Goal: Transaction & Acquisition: Purchase product/service

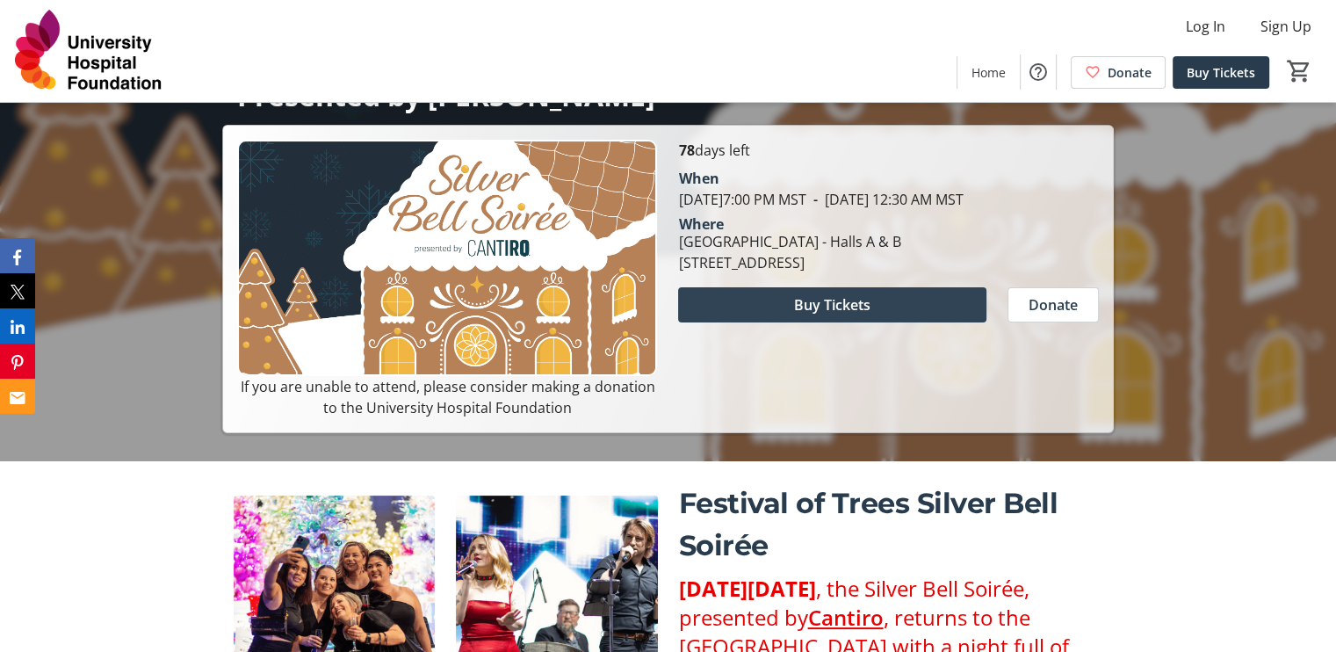
scroll to position [269, 0]
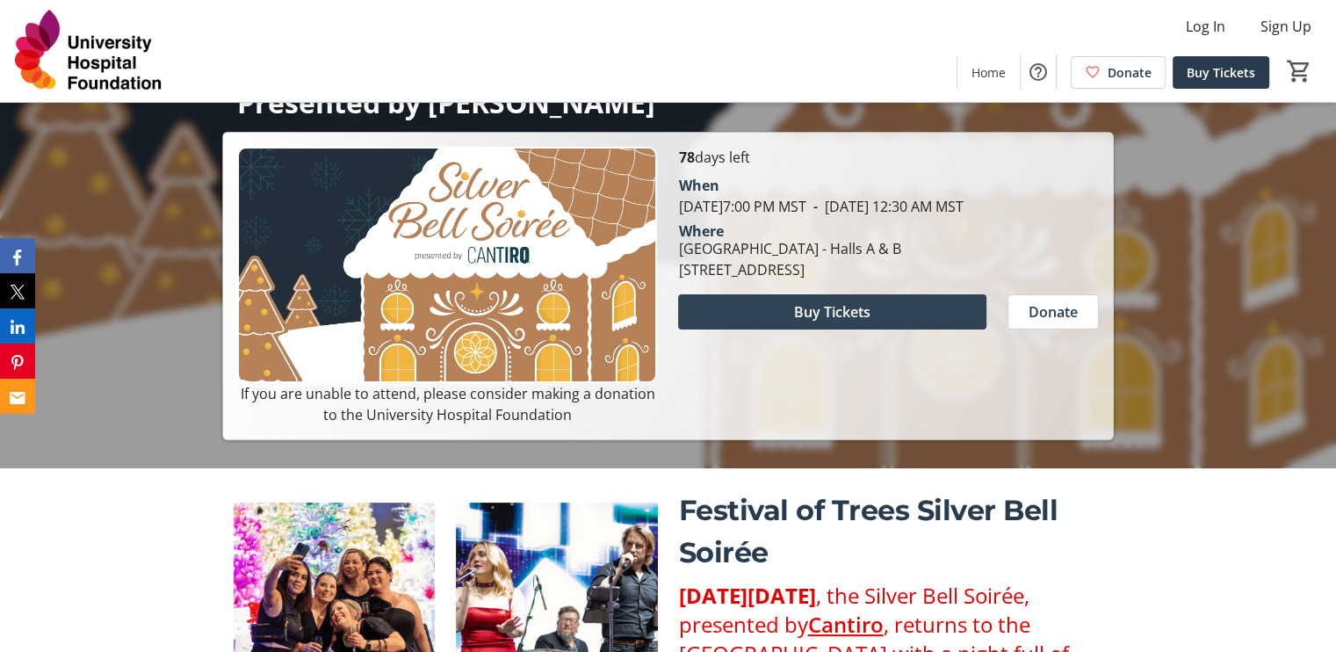
click at [877, 328] on span at bounding box center [832, 312] width 308 height 42
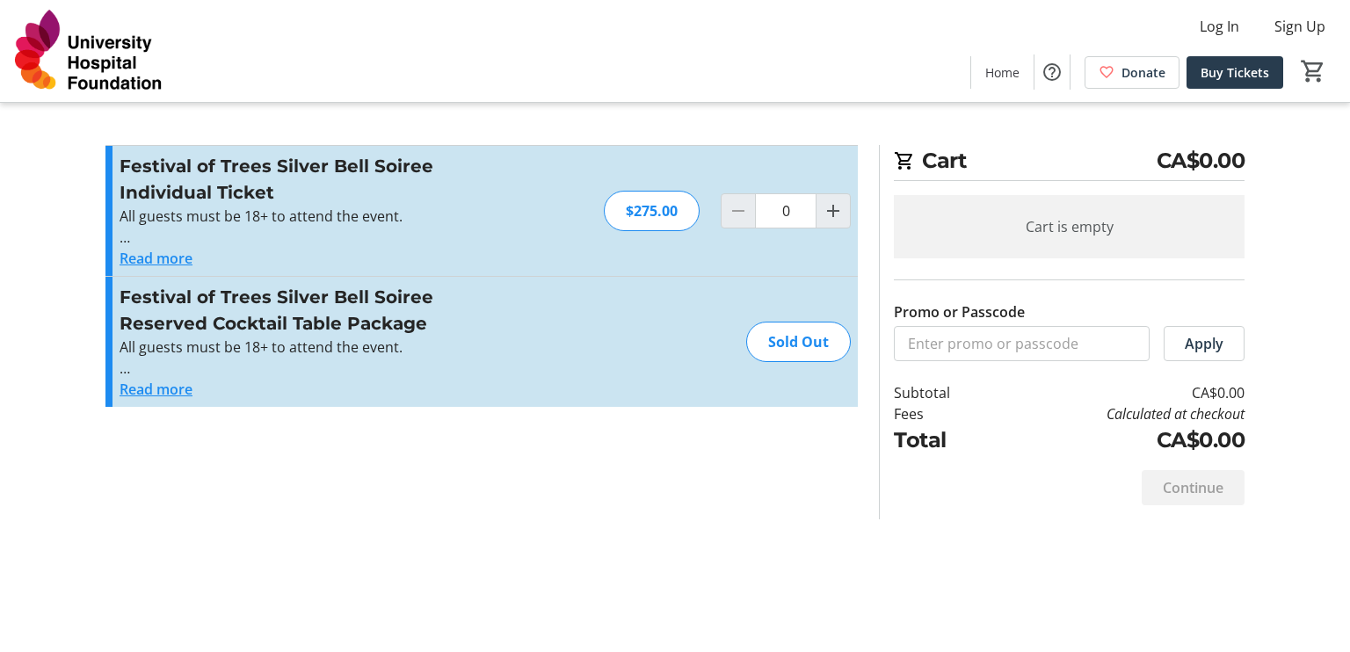
click at [141, 385] on button "Read more" at bounding box center [155, 389] width 73 height 21
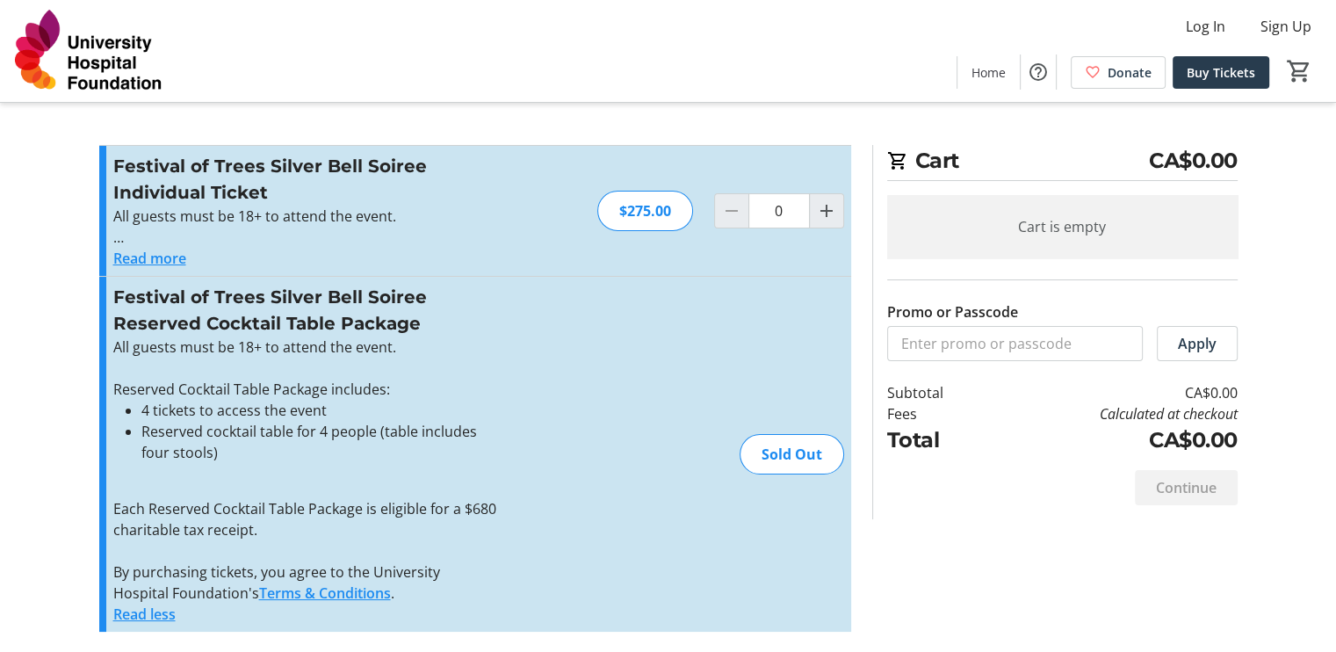
click at [134, 266] on button "Read more" at bounding box center [149, 258] width 73 height 21
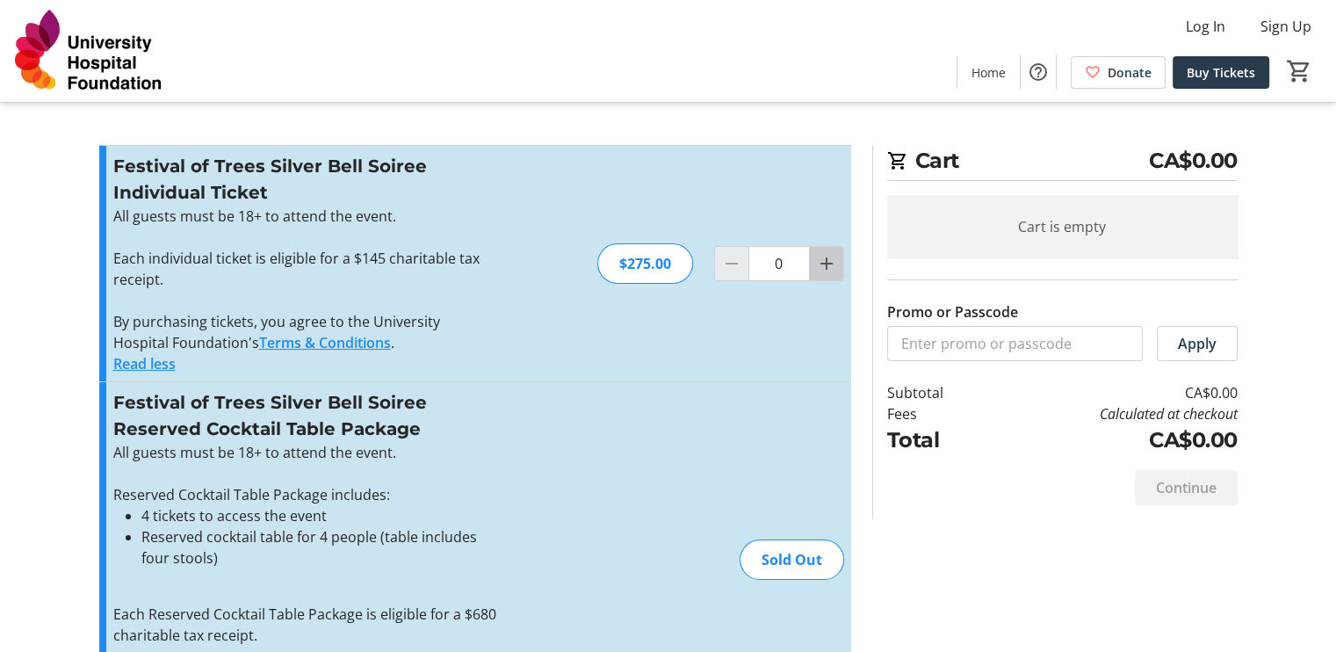
click at [843, 268] on span "Increment by one" at bounding box center [826, 263] width 33 height 33
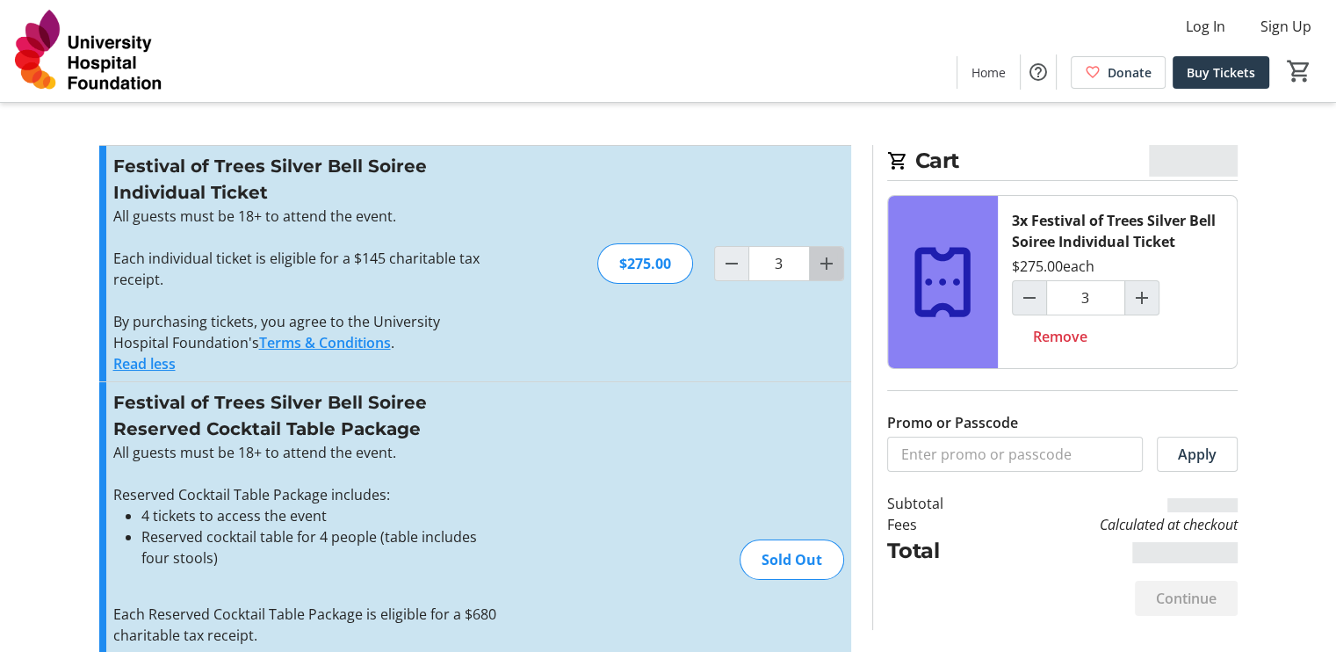
click at [843, 268] on span "Increment by one" at bounding box center [826, 263] width 33 height 33
type input "4"
click at [680, 480] on div "Festival of Trees Silver Bell Soiree Reserved Cocktail Table Package All guests…" at bounding box center [475, 559] width 752 height 355
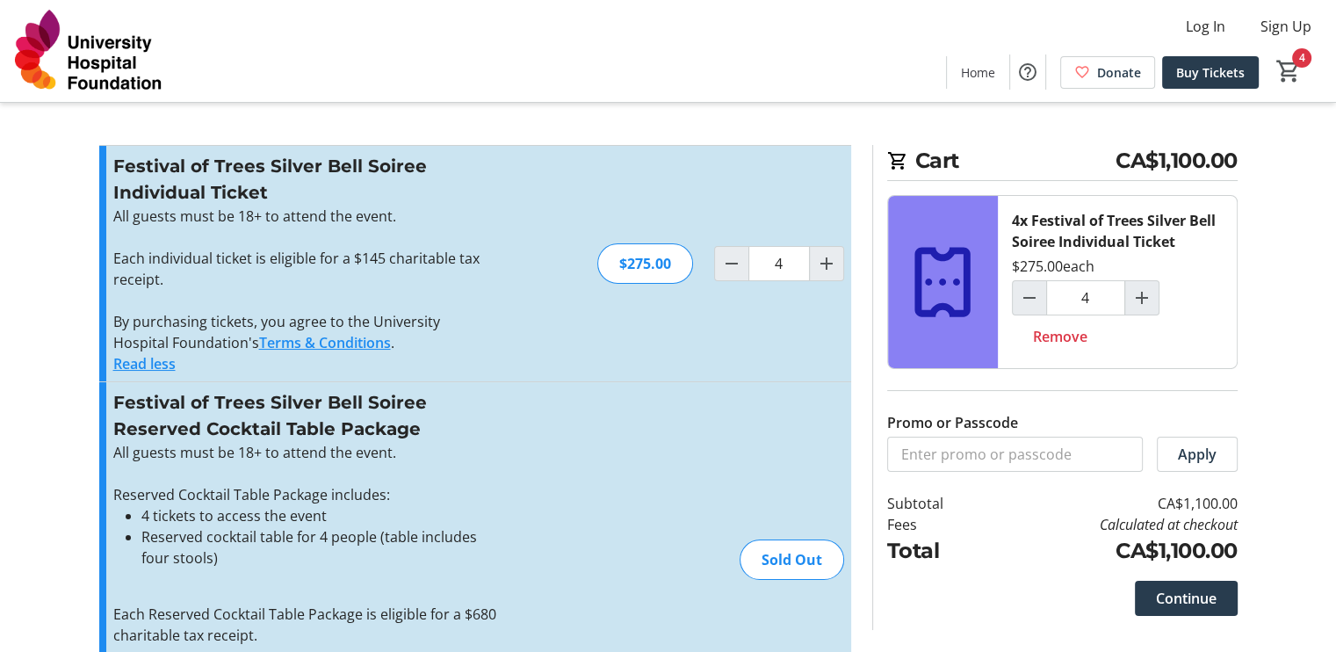
scroll to position [105, 0]
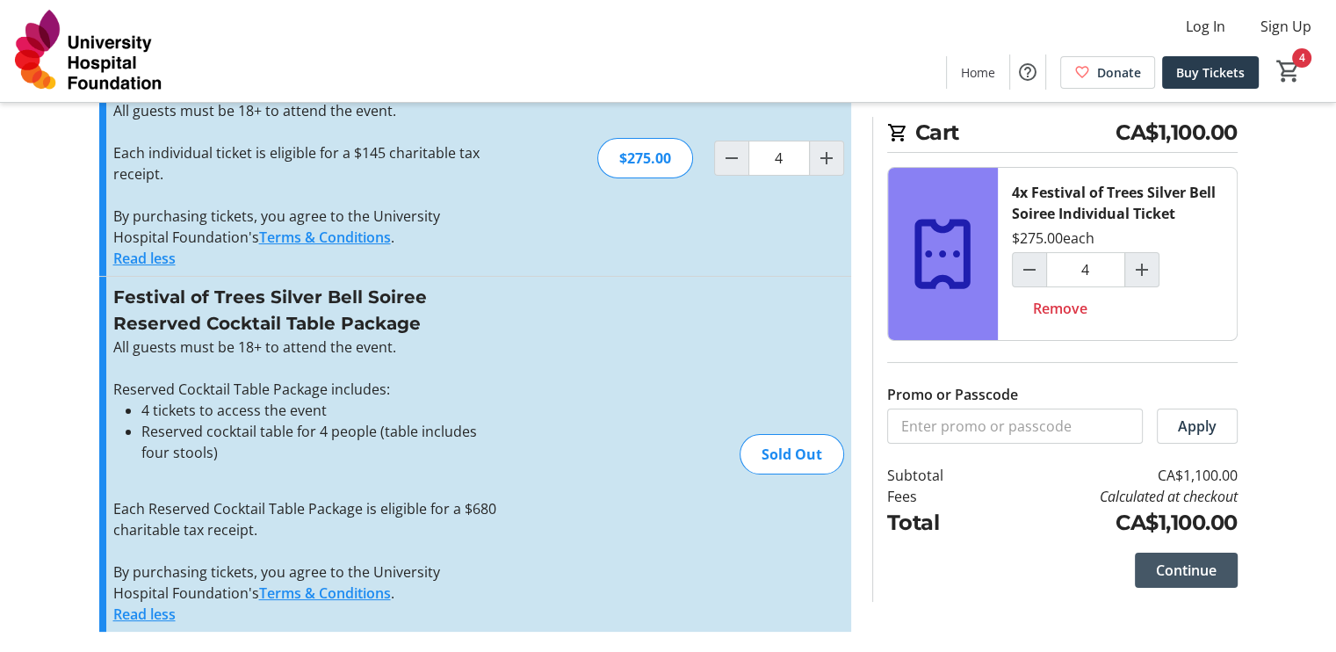
click at [1169, 583] on span at bounding box center [1186, 570] width 103 height 42
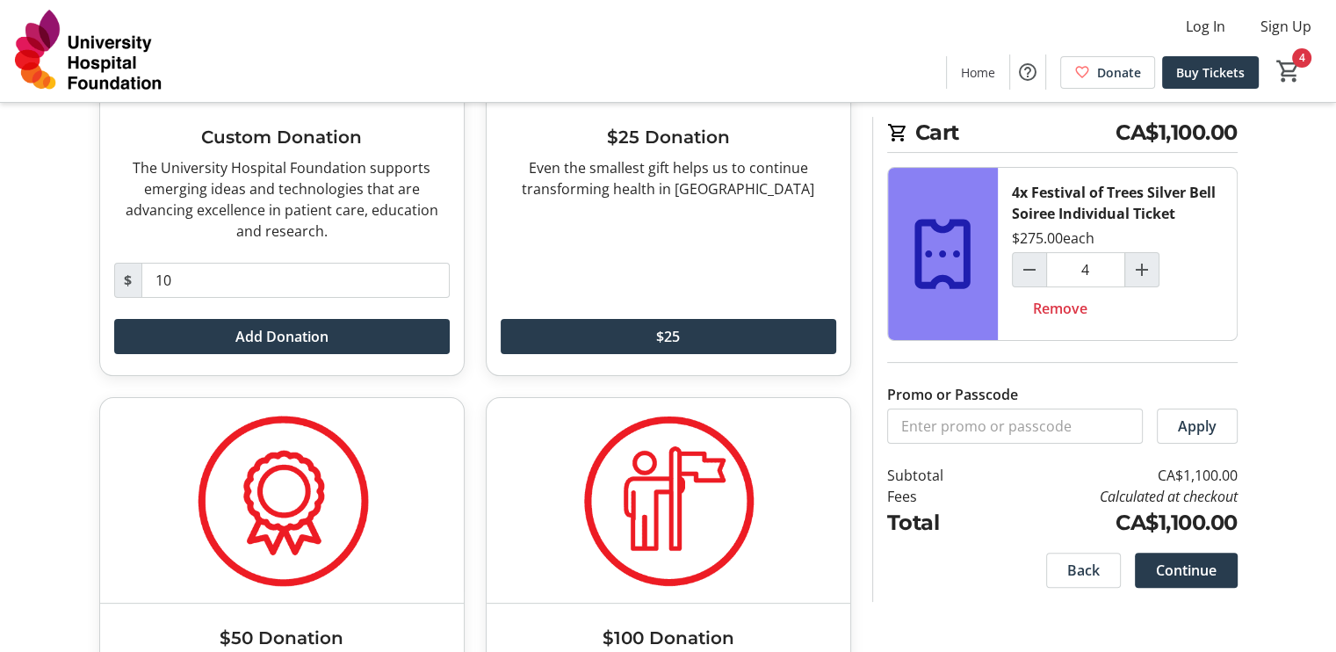
scroll to position [447, 0]
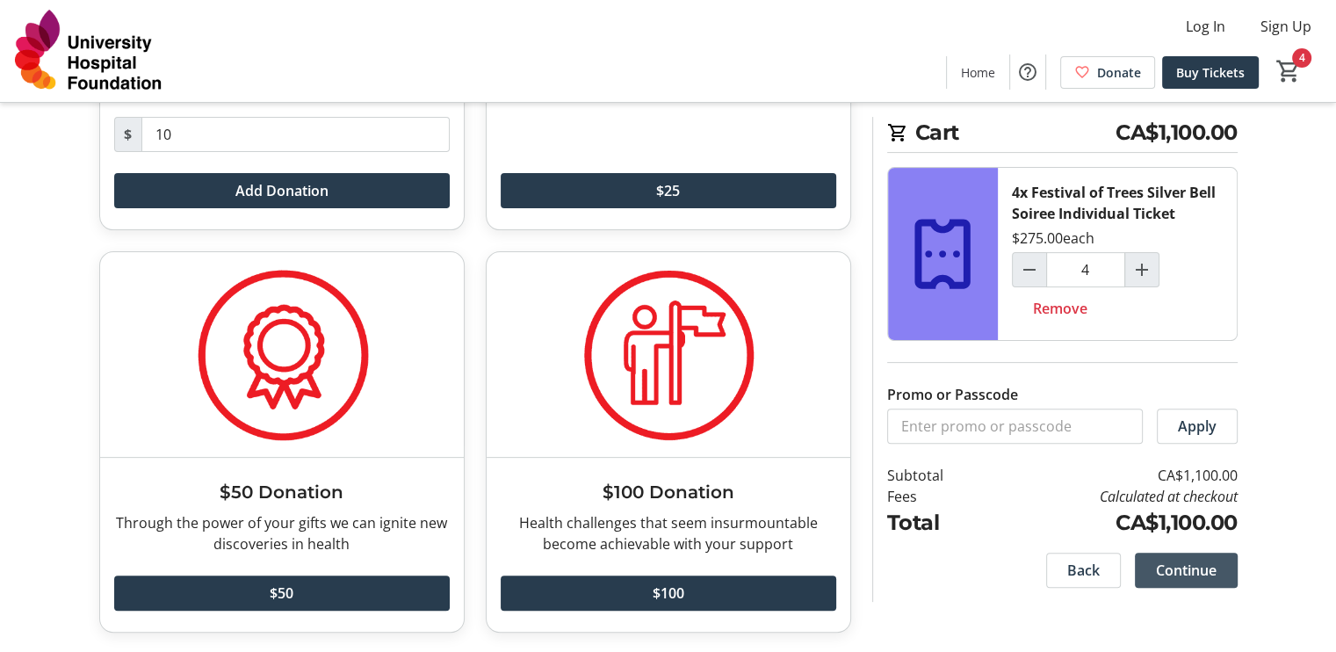
click at [1185, 582] on span at bounding box center [1186, 570] width 103 height 42
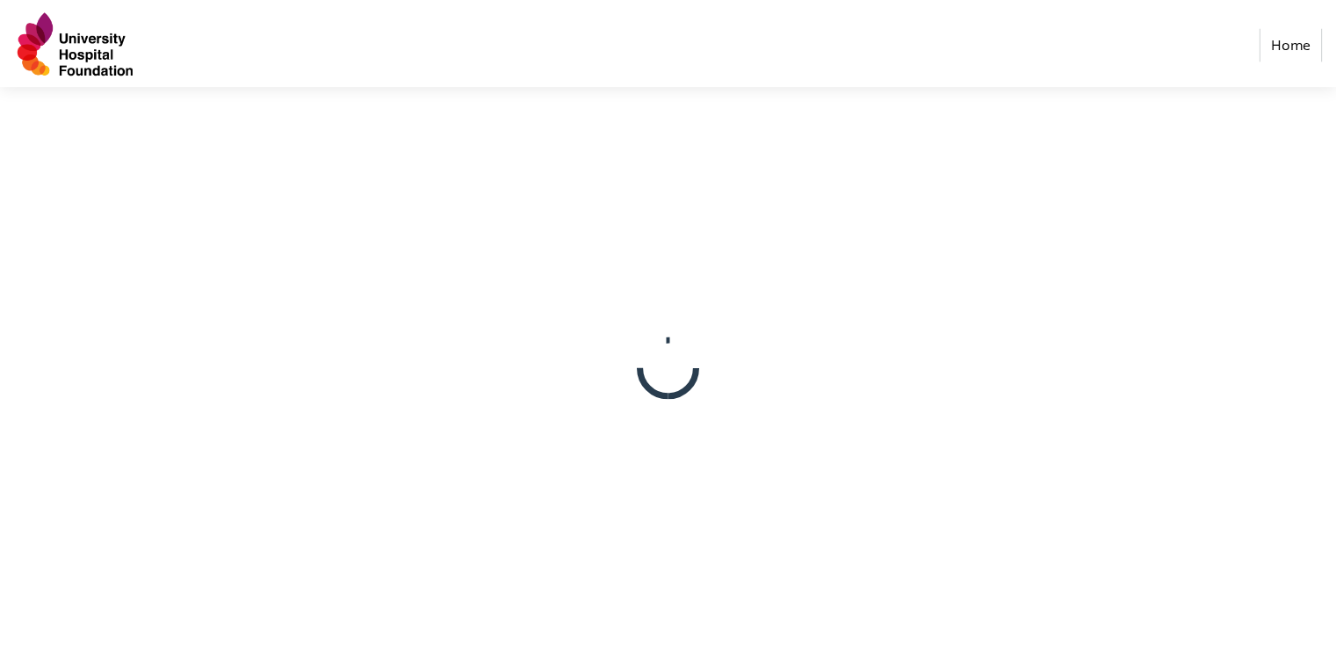
select select "CA"
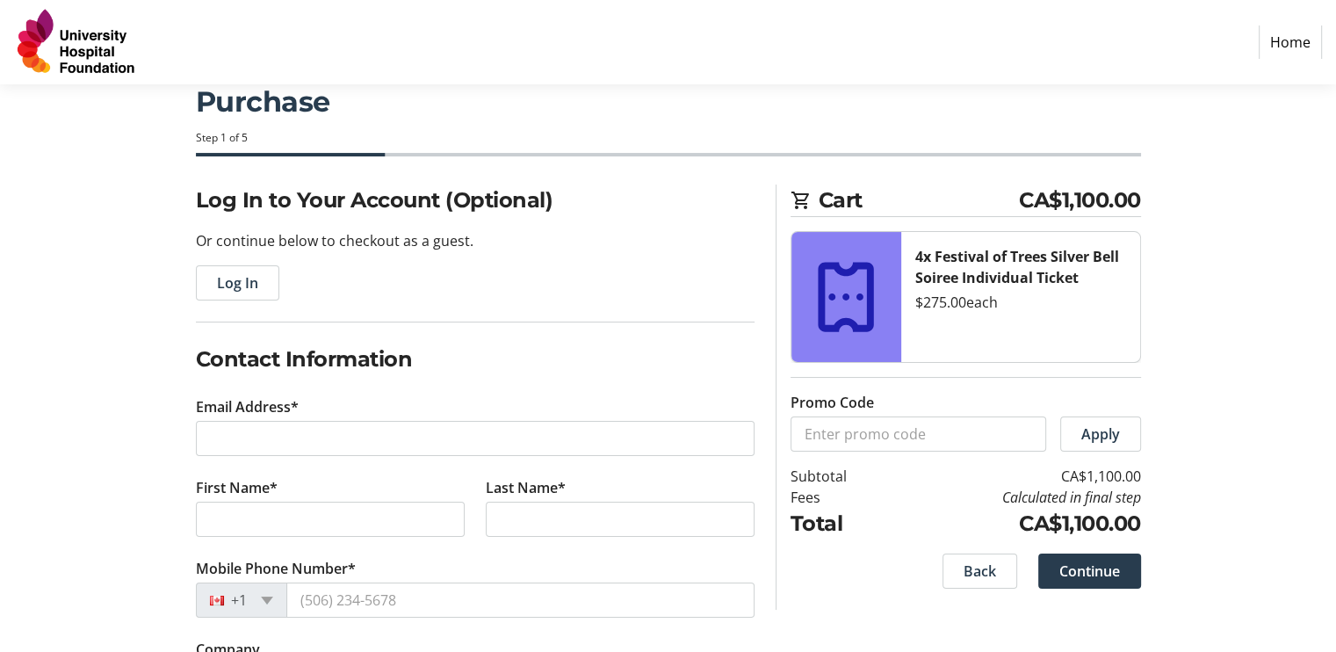
scroll to position [51, 0]
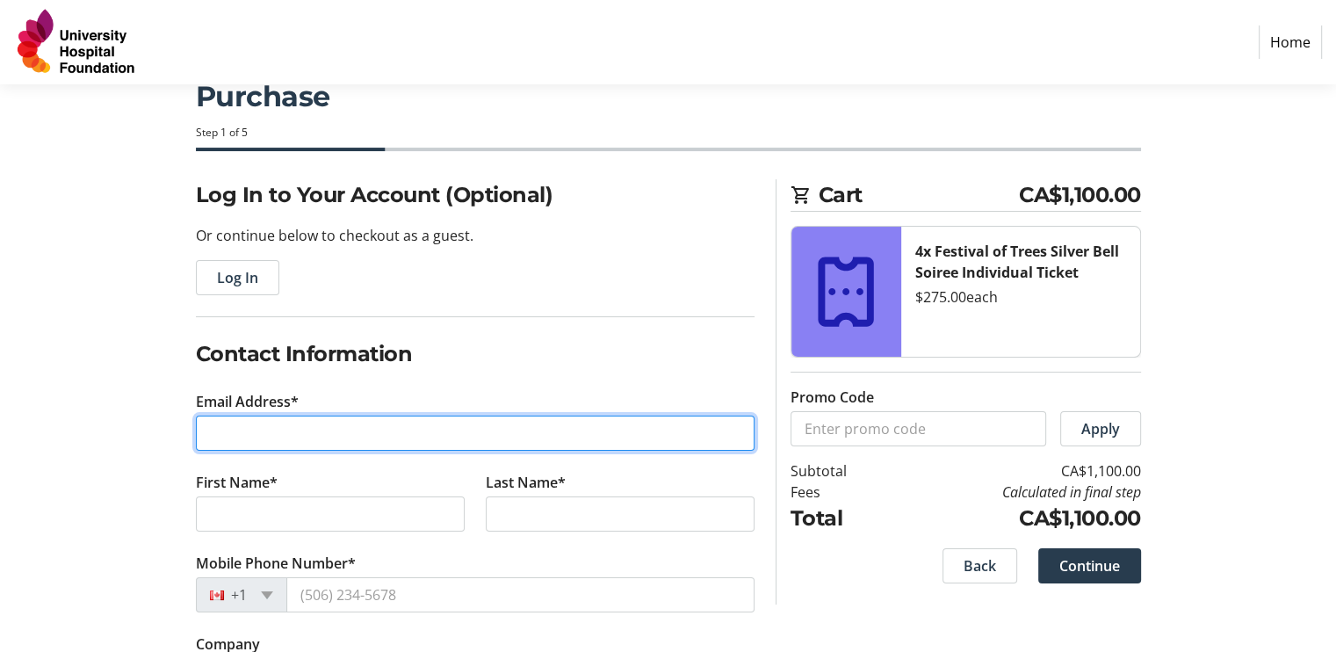
click at [286, 429] on input "Email Address*" at bounding box center [475, 433] width 559 height 35
type input "[PERSON_NAME][EMAIL_ADDRESS][DOMAIN_NAME]"
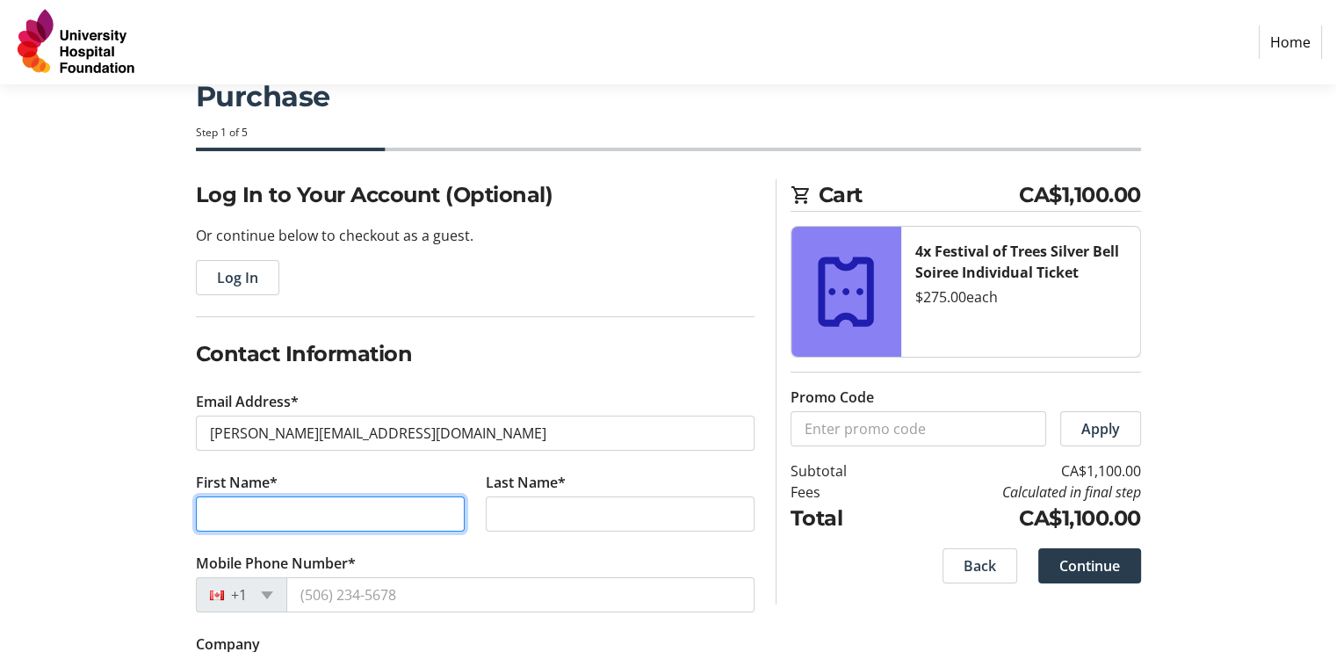
type input "[PERSON_NAME]"
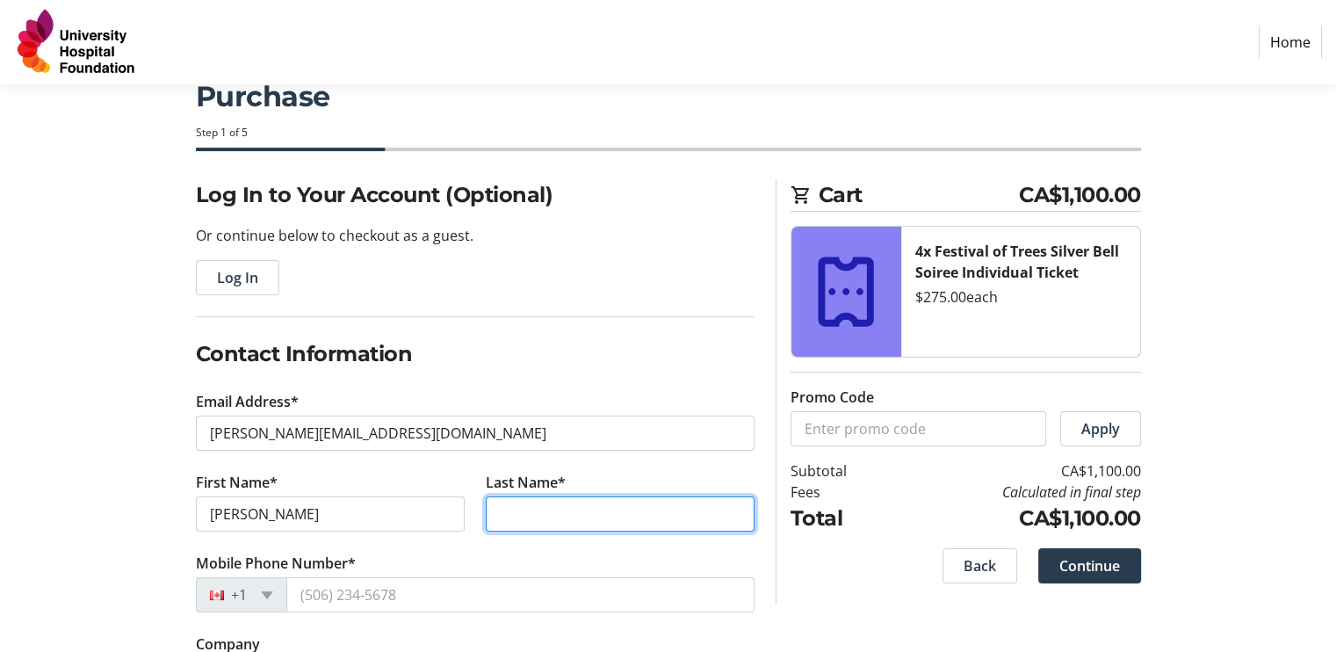
type input "[PERSON_NAME]"
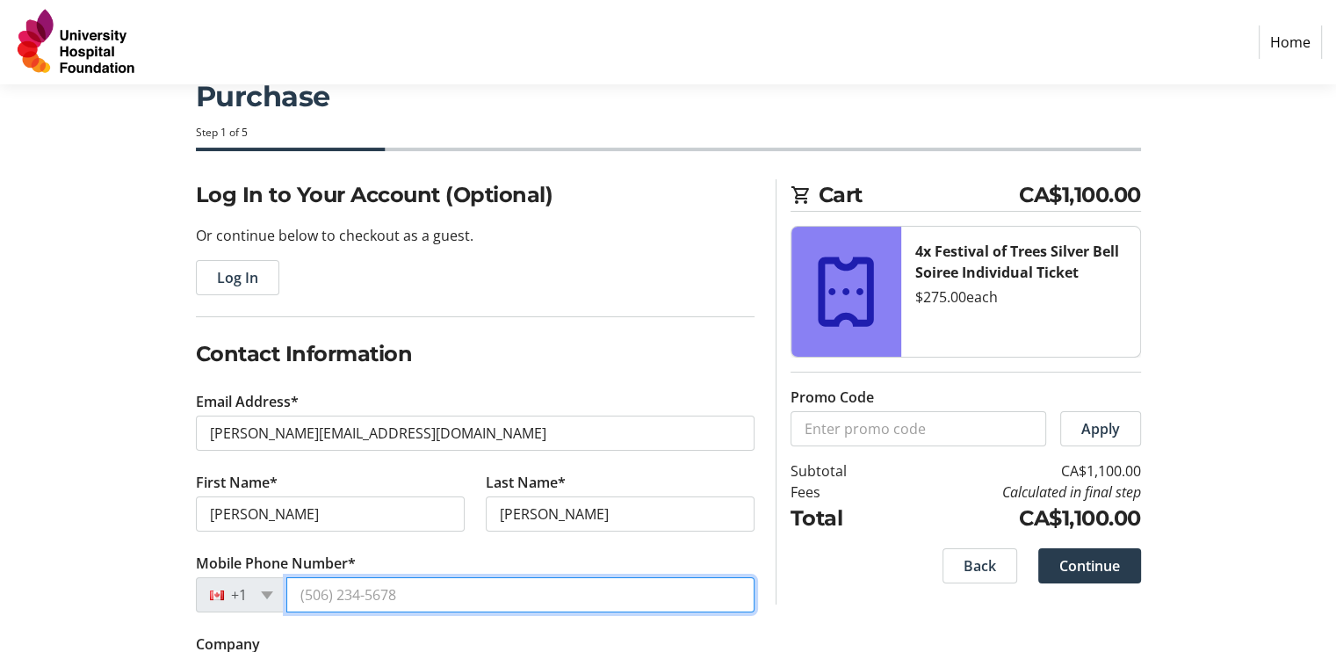
type input "[PHONE_NUMBER]"
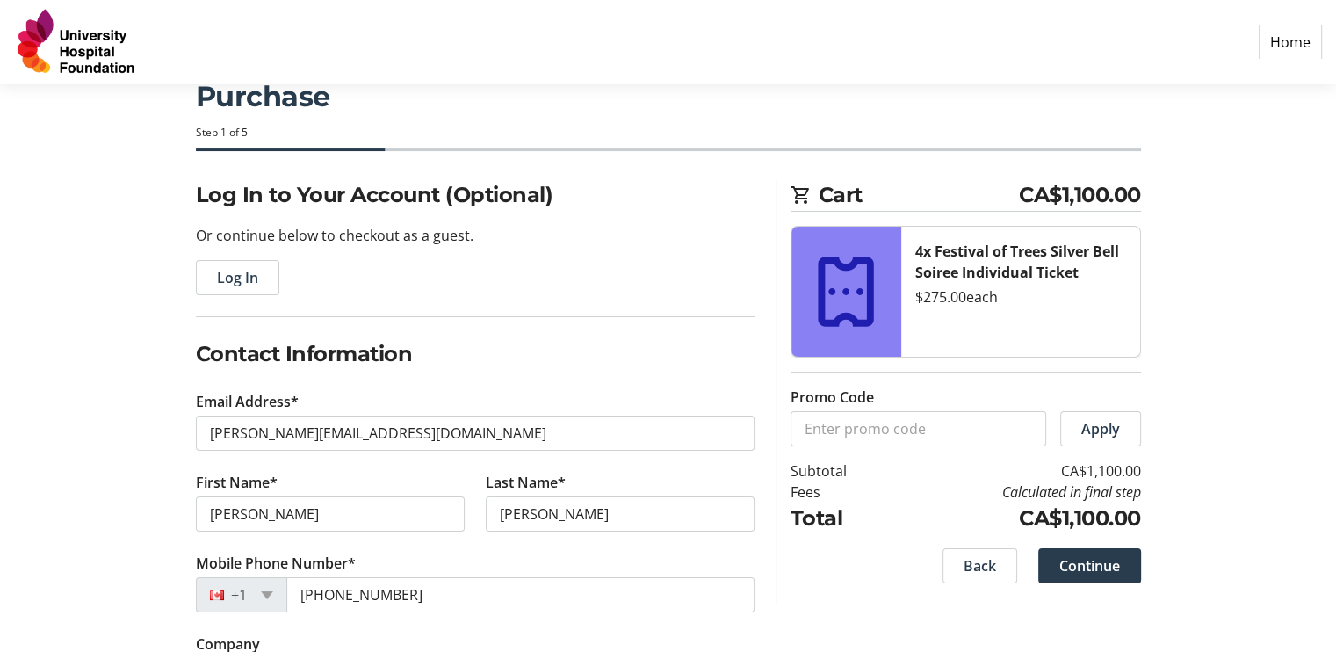
select select "US"
click at [89, 446] on div "Log In to Your Account (Optional) Or continue below to checkout as a guest. Log…" at bounding box center [669, 616] width 1160 height 875
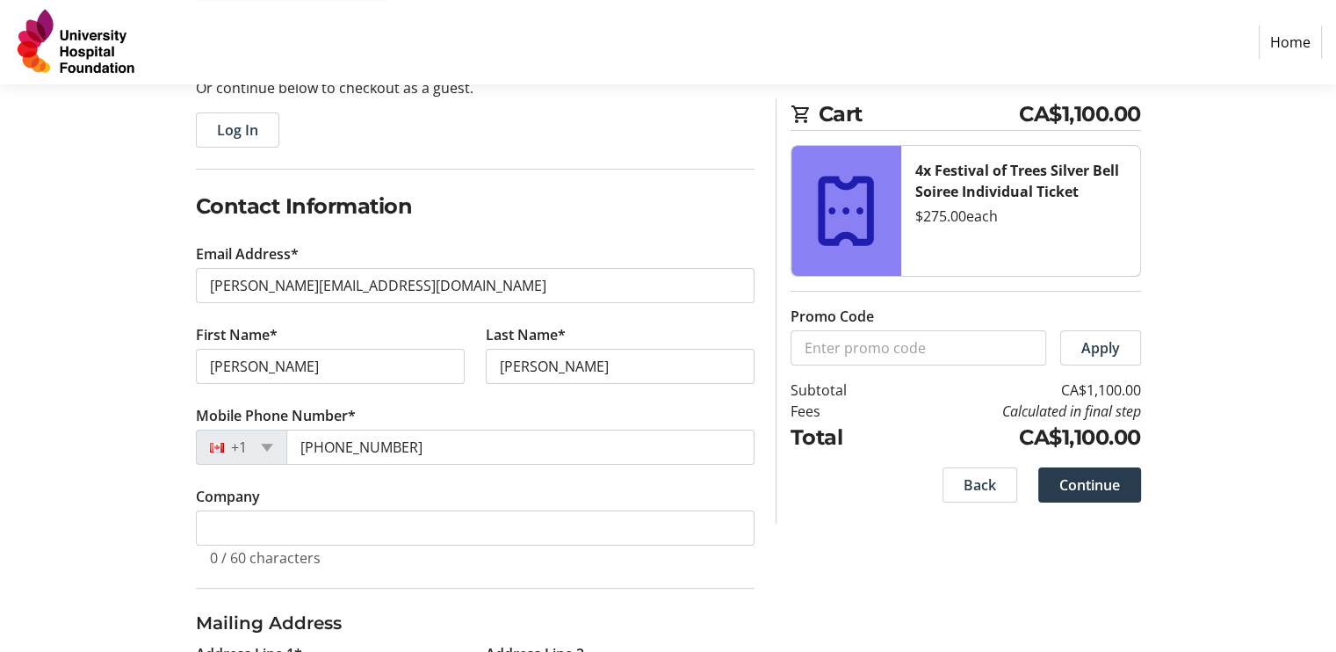
scroll to position [225, 0]
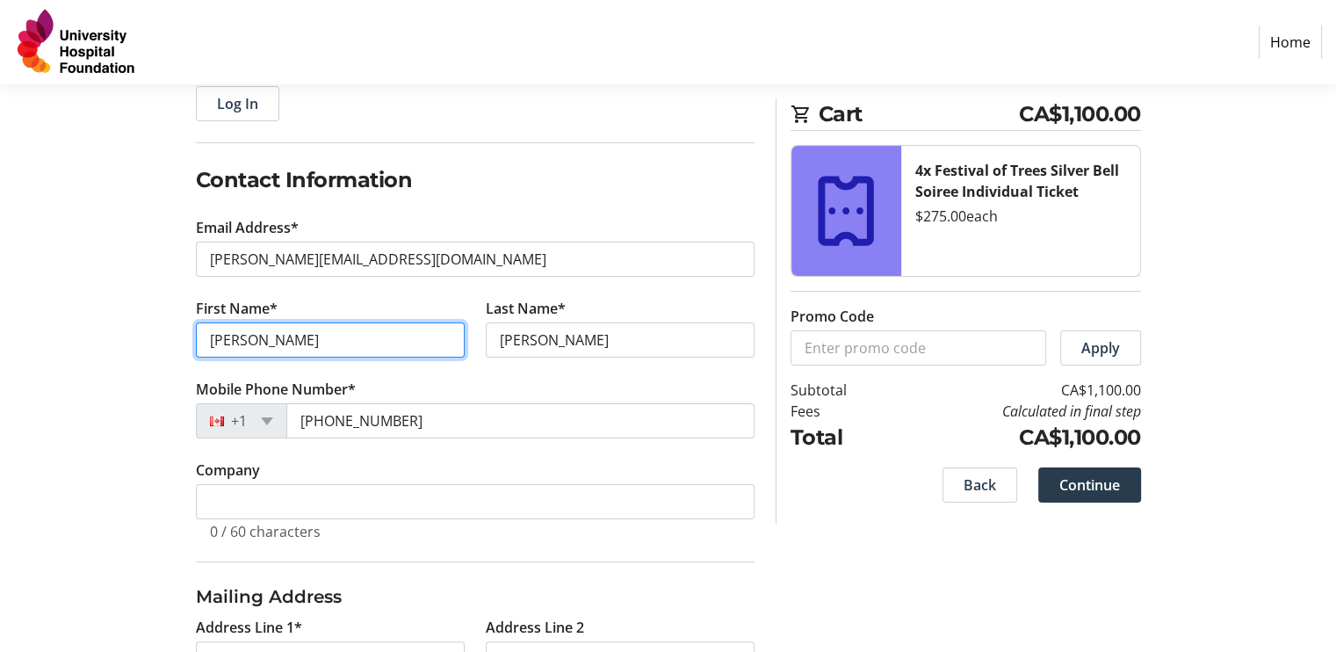
click at [262, 351] on input "[PERSON_NAME]" at bounding box center [330, 339] width 269 height 35
type input "J"
type input "[PERSON_NAME]"
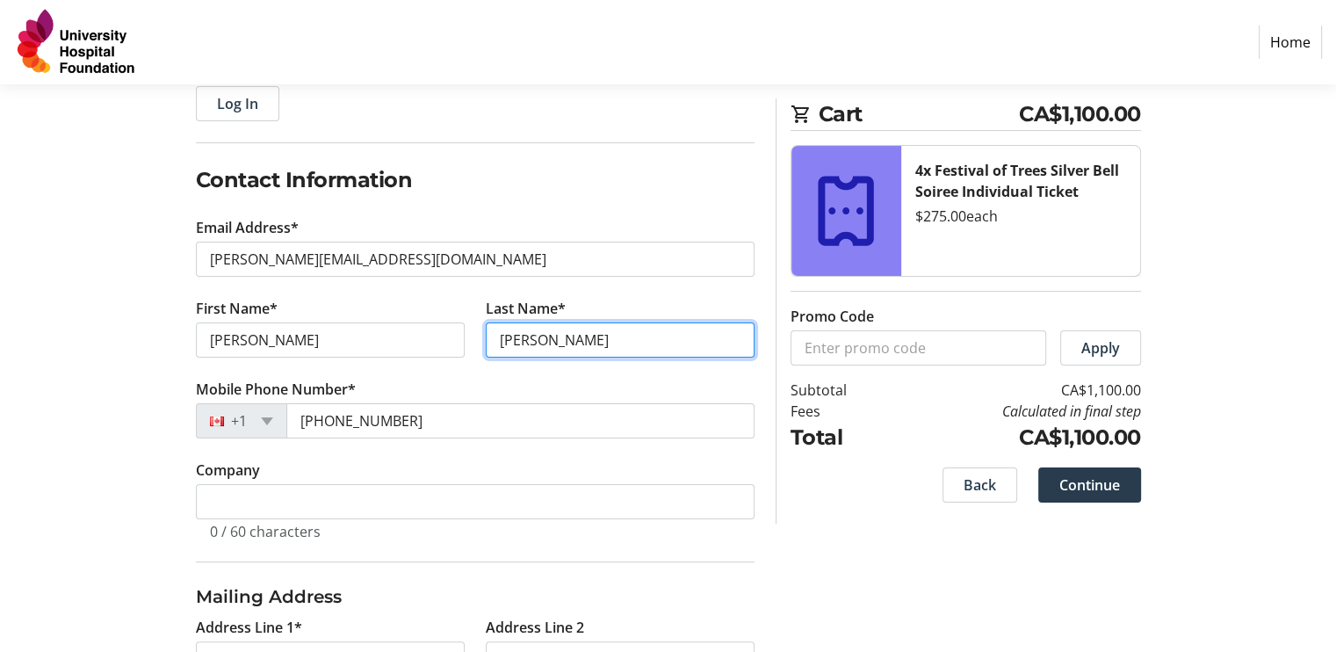
click at [546, 350] on input "[PERSON_NAME]" at bounding box center [620, 339] width 269 height 35
click at [529, 332] on input "RebeccSa" at bounding box center [620, 339] width 269 height 35
type input "[PERSON_NAME]"
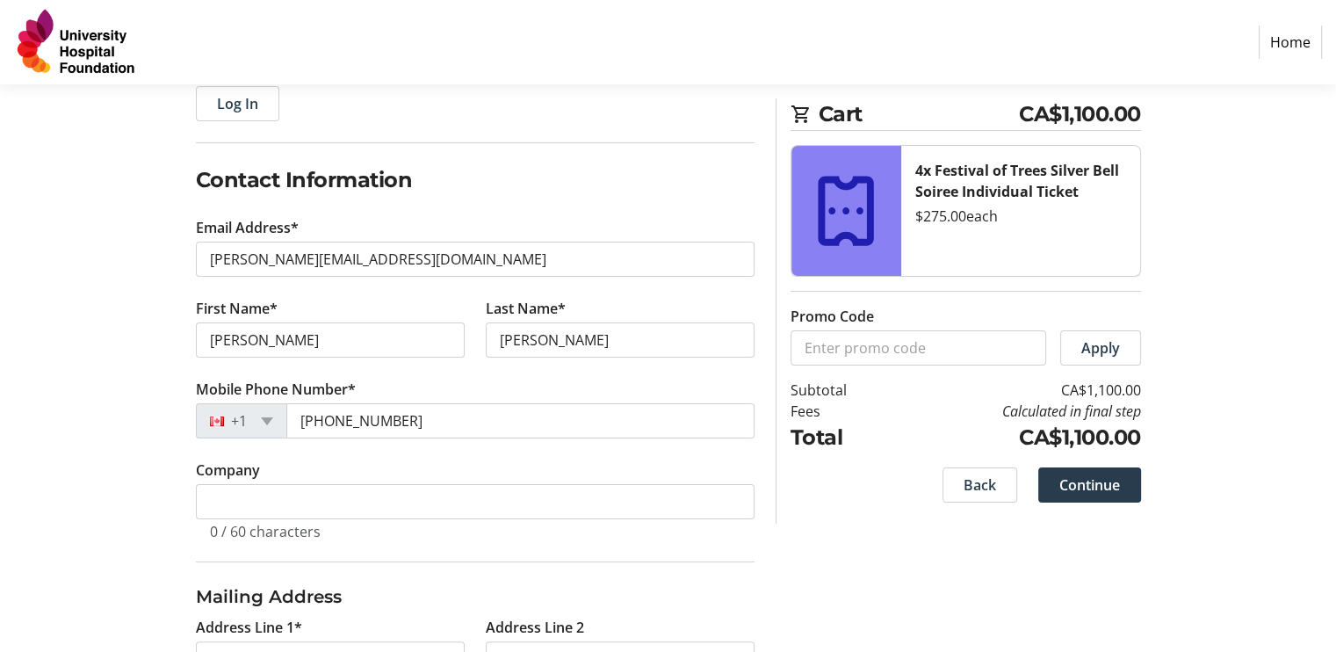
click at [168, 392] on div "Log In to Your Account (Optional) Or continue below to checkout as a guest. Log…" at bounding box center [669, 442] width 1160 height 875
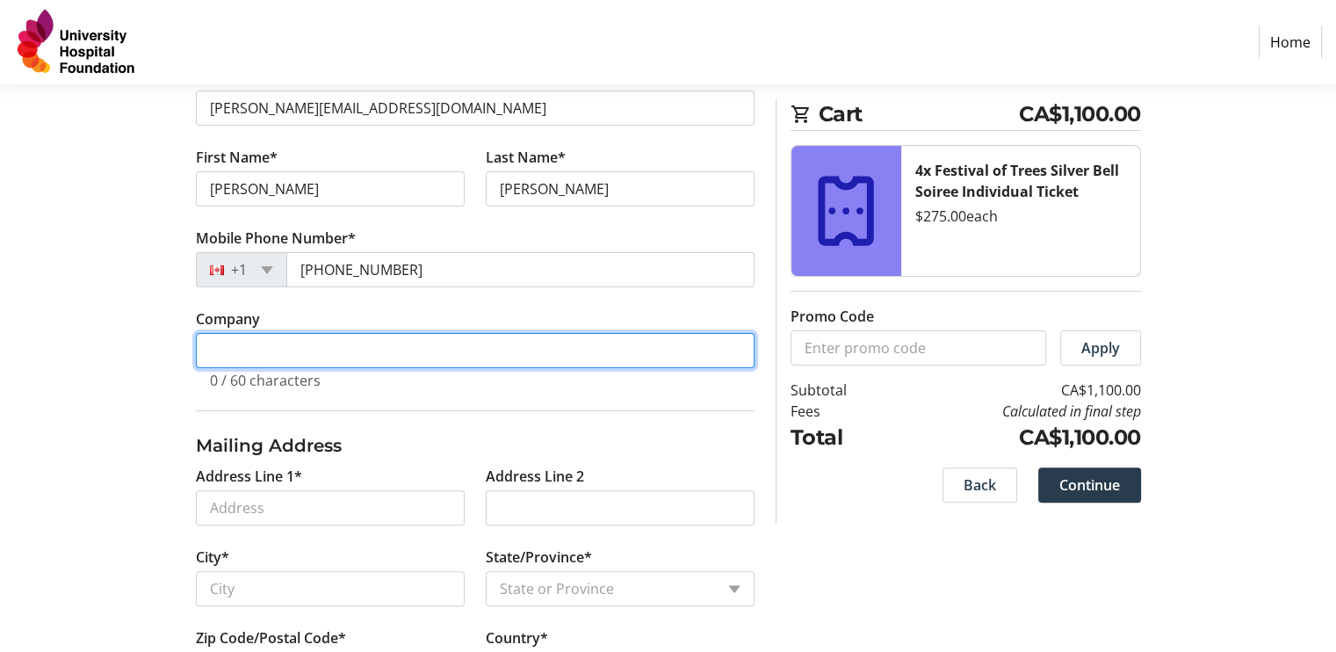
click at [281, 348] on input "Company" at bounding box center [475, 350] width 559 height 35
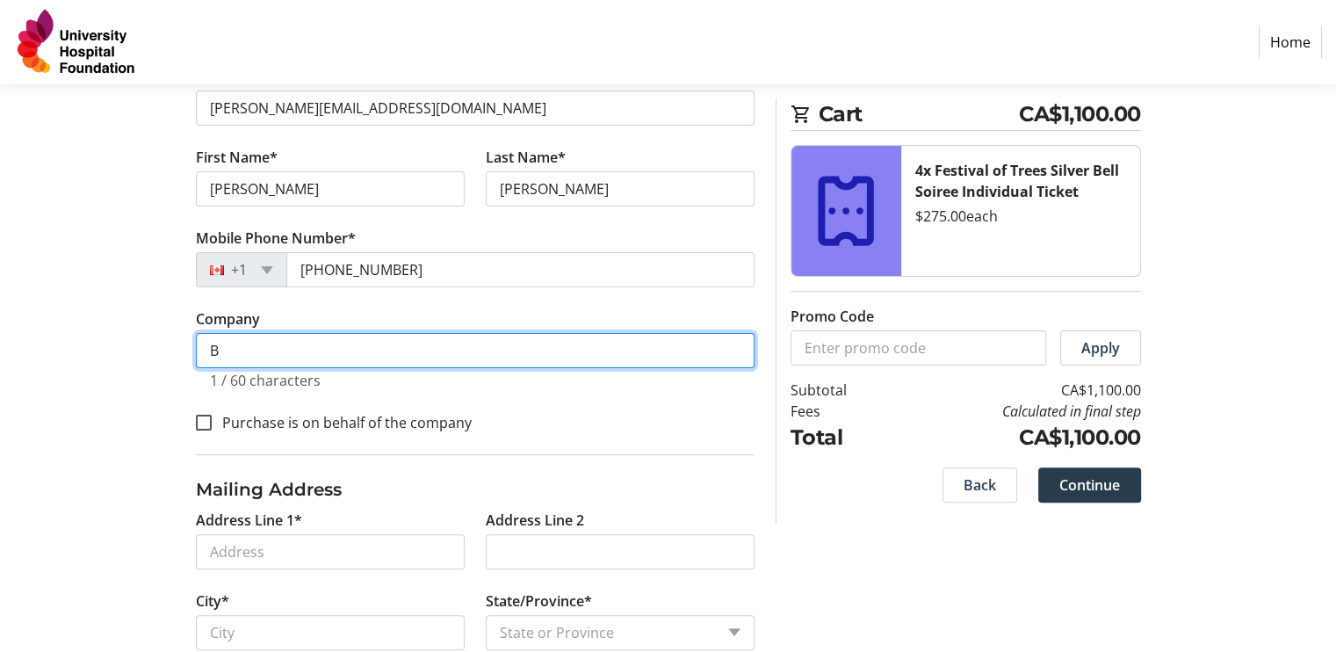
scroll to position [419, 0]
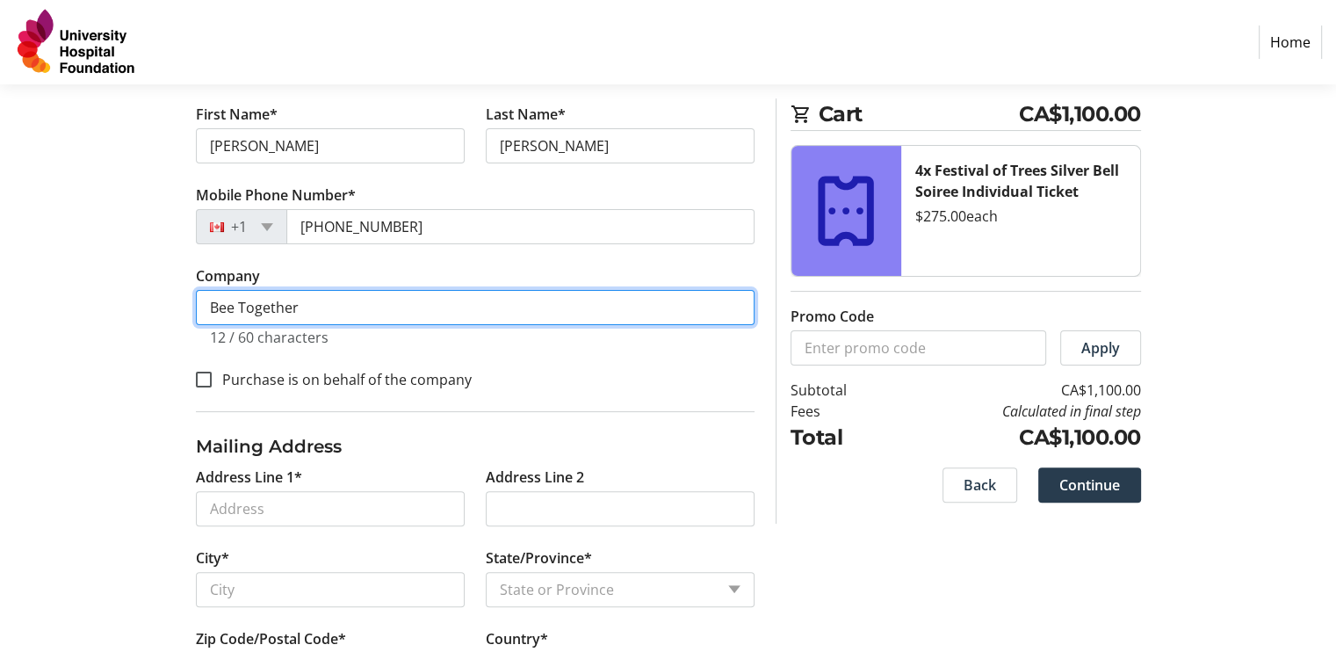
type input "Bee Together"
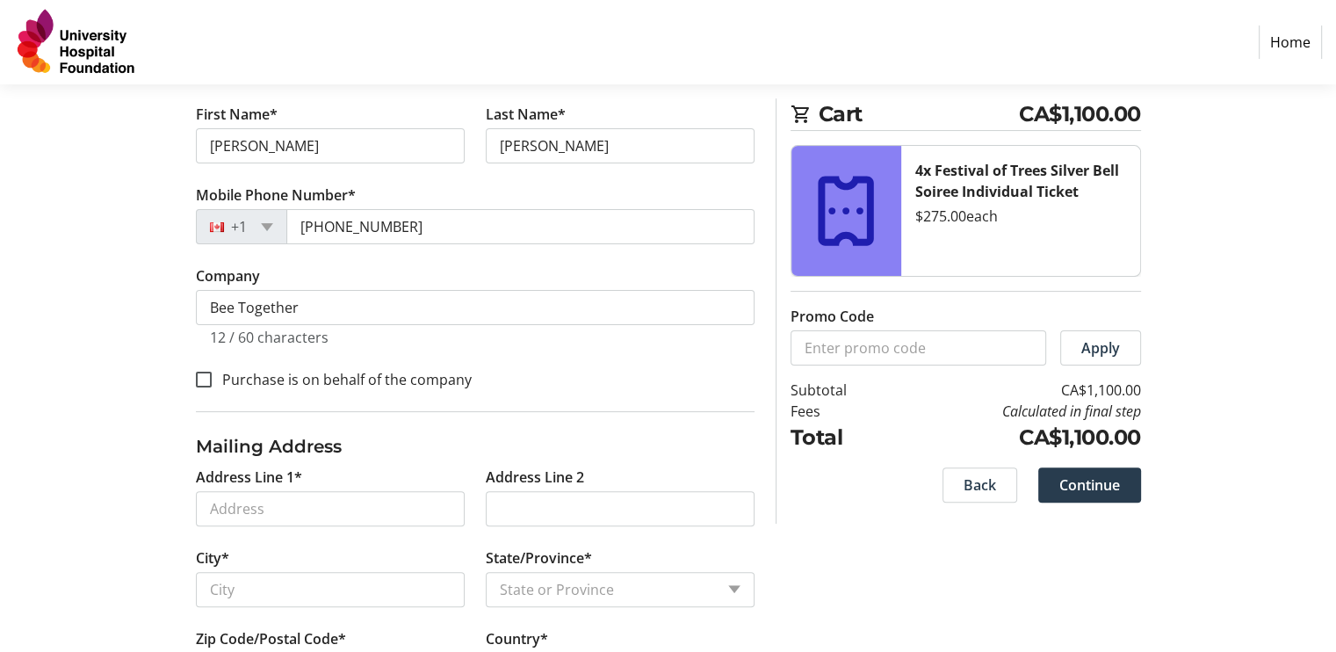
click at [77, 280] on section "Purchase Step 1 of 5 Cart CA$1,100.00 4x Festival of Trees Silver Bell Soiree I…" at bounding box center [668, 197] width 1336 height 1065
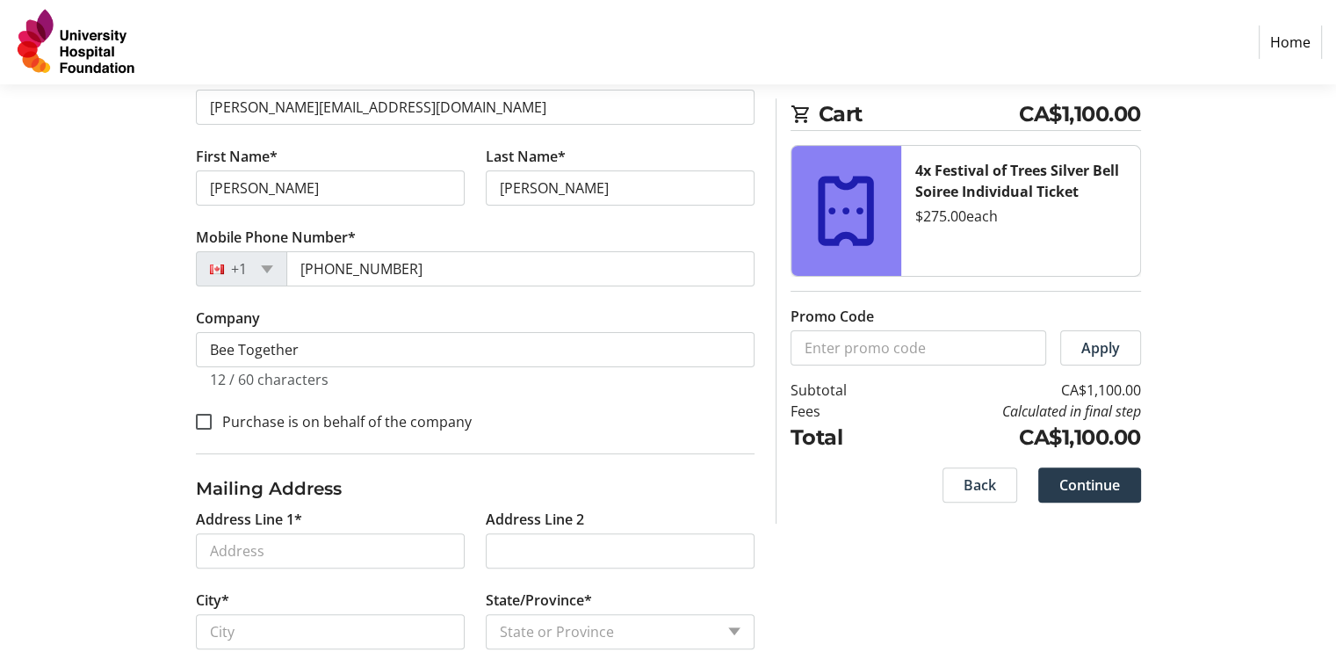
scroll to position [379, 0]
click at [200, 421] on input "Purchase is on behalf of the company" at bounding box center [204, 420] width 16 height 16
checkbox input "true"
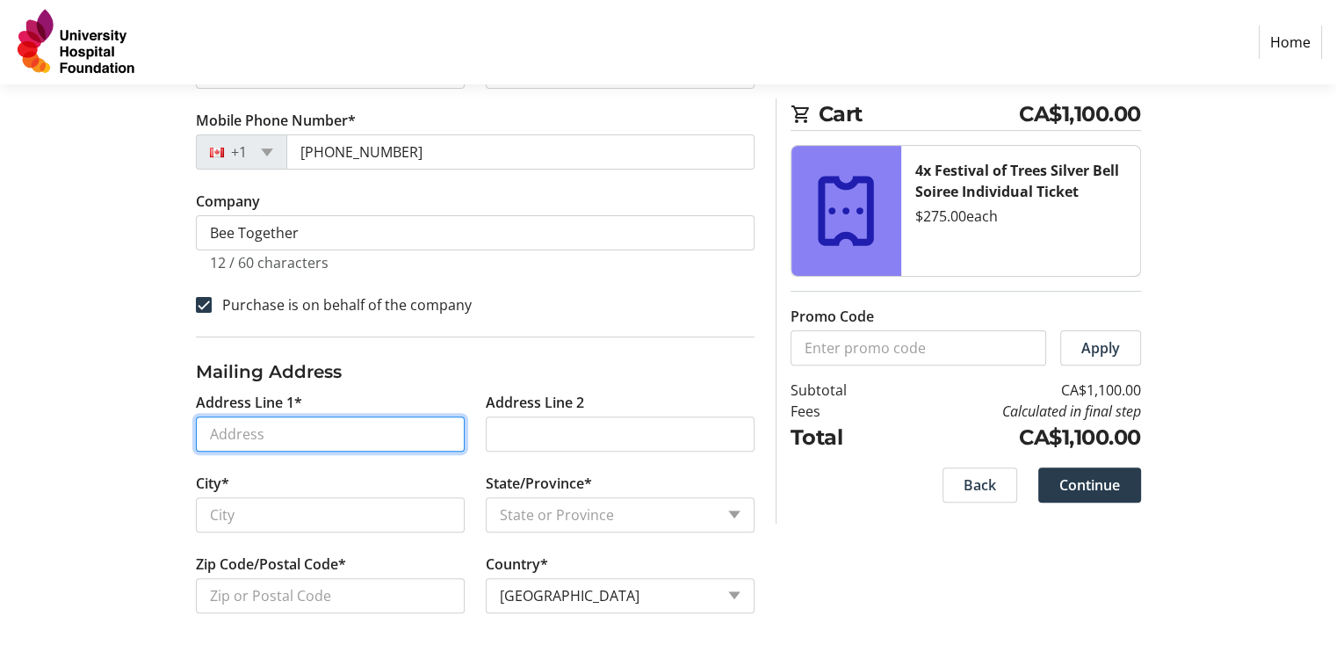
click at [282, 434] on input "Address Line 1*" at bounding box center [330, 433] width 269 height 35
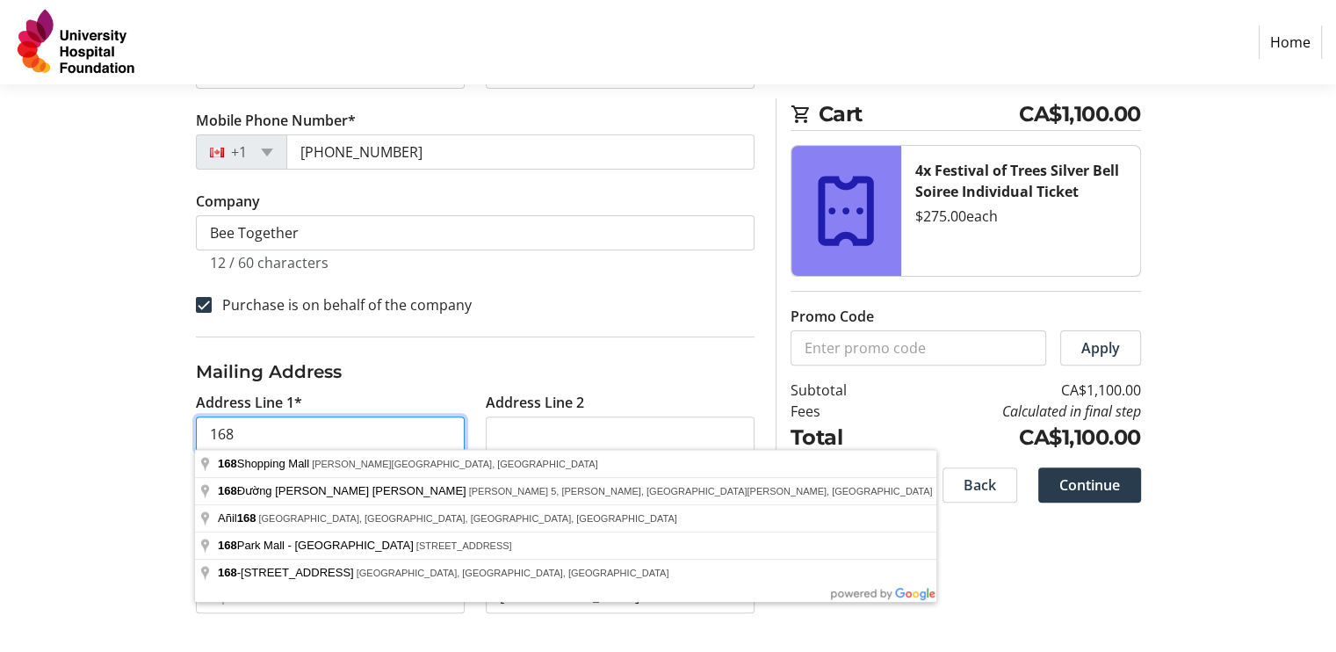
type input "[STREET_ADDRESS]"
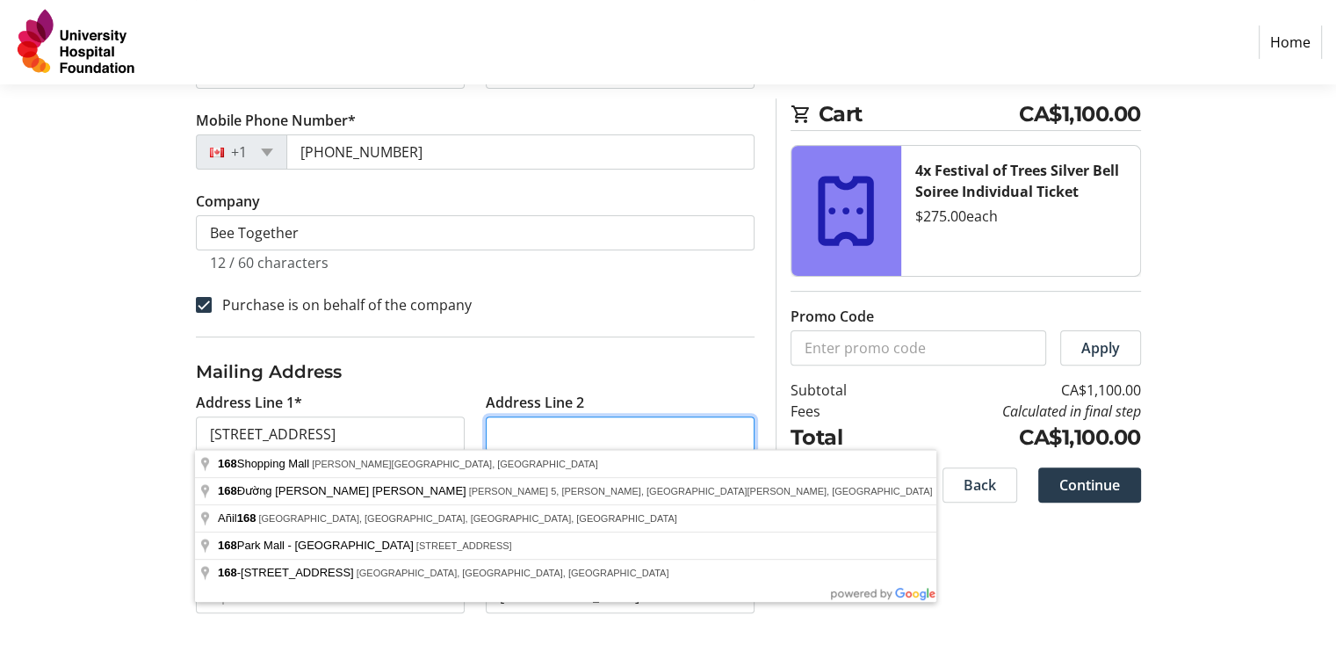
type input "4"
type input "[GEOGRAPHIC_DATA]"
type input "T5M 2S4"
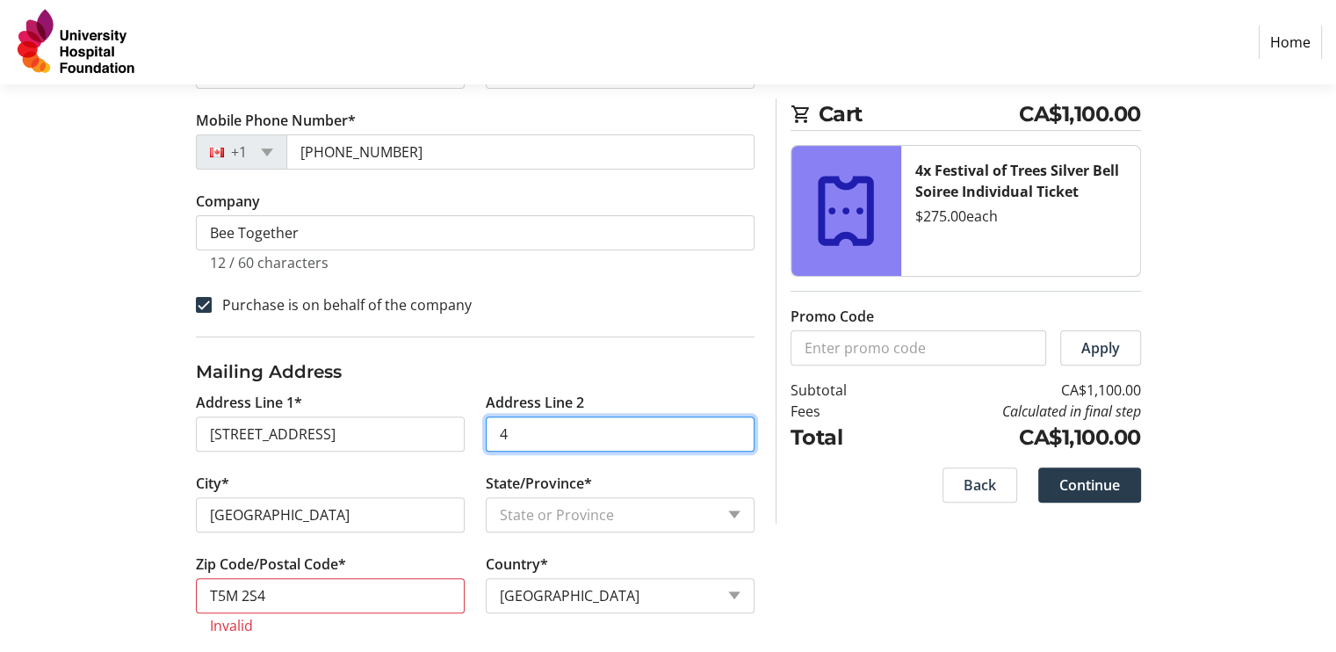
click at [535, 433] on input "4" at bounding box center [620, 433] width 269 height 35
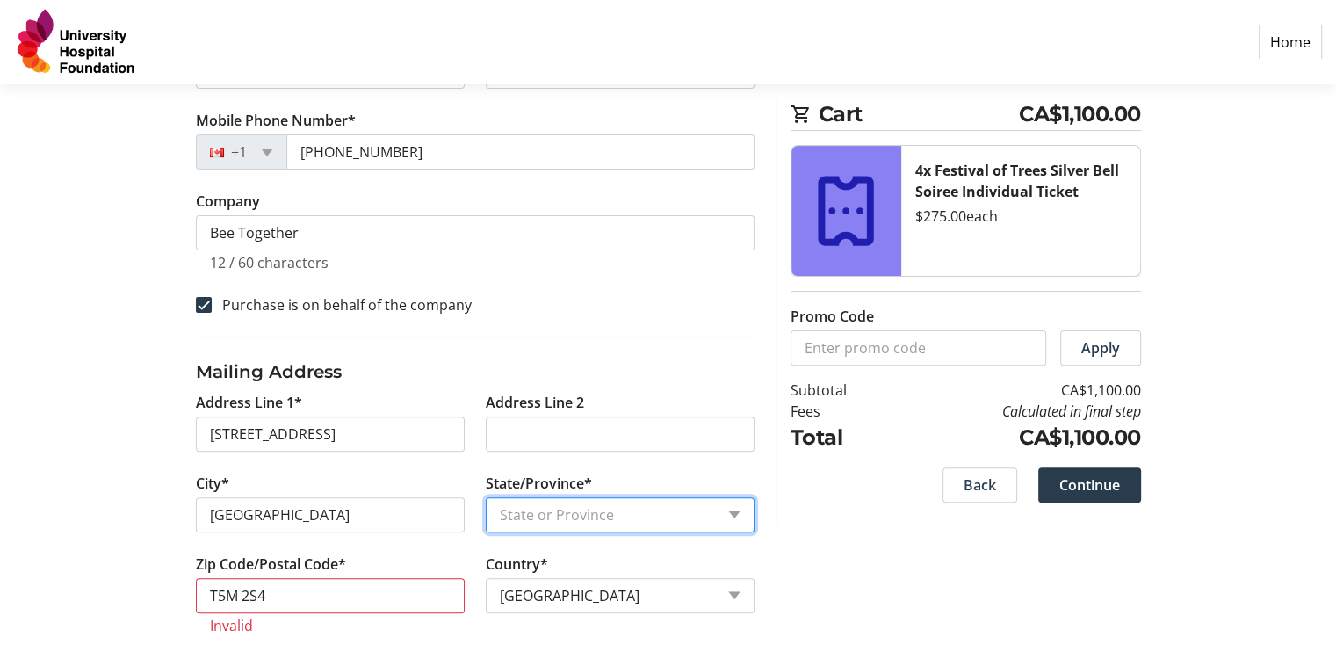
click at [546, 500] on select "State or Province State or [GEOGRAPHIC_DATA][US_STATE][GEOGRAPHIC_DATA] [US_STA…" at bounding box center [620, 514] width 269 height 35
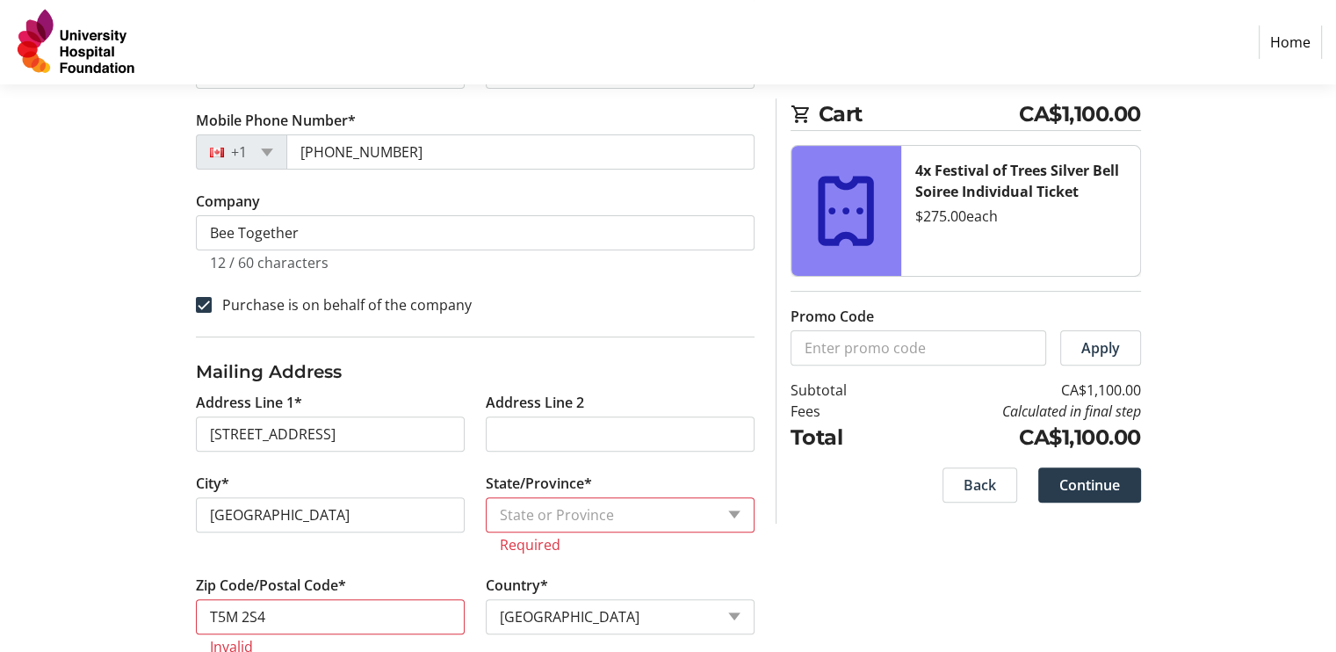
click at [529, 613] on tr-form-field "Country* Country Country [GEOGRAPHIC_DATA] [GEOGRAPHIC_DATA] [GEOGRAPHIC_DATA] …" at bounding box center [620, 615] width 269 height 81
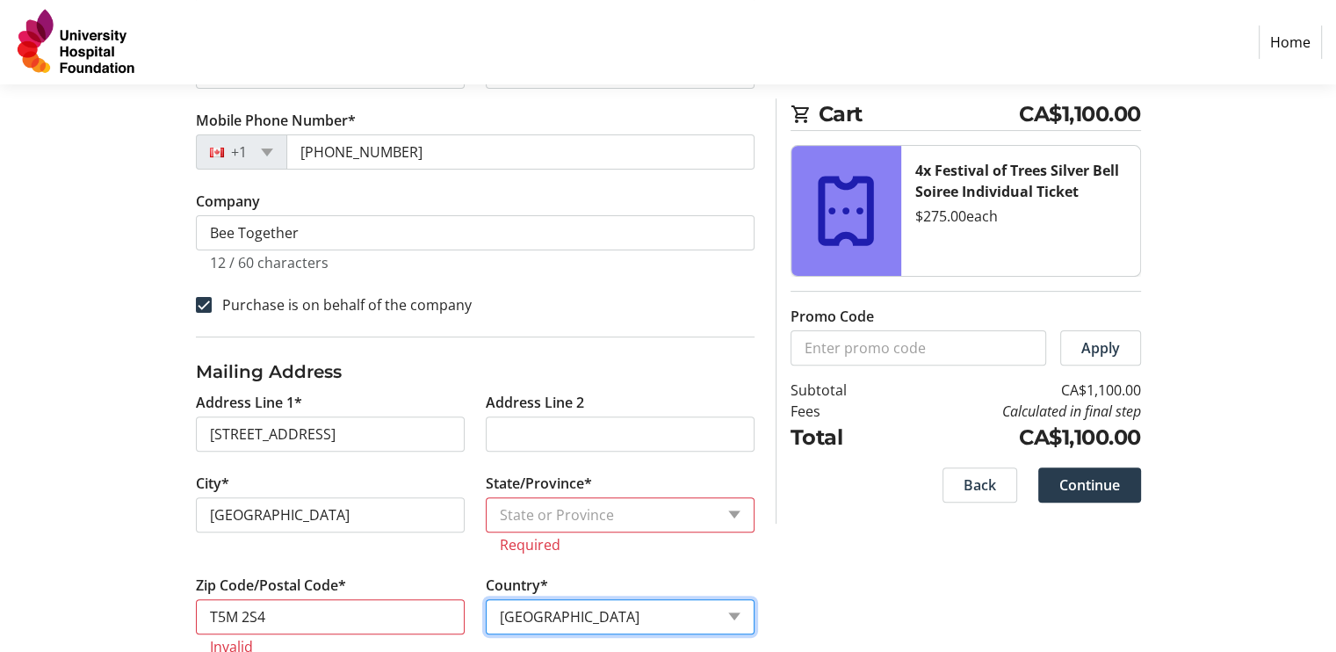
click at [529, 613] on select "Country Country [GEOGRAPHIC_DATA] [GEOGRAPHIC_DATA] [GEOGRAPHIC_DATA] [GEOGRAPH…" at bounding box center [620, 616] width 269 height 35
select select "CA"
click at [486, 599] on select "Country Country [GEOGRAPHIC_DATA] [GEOGRAPHIC_DATA] [GEOGRAPHIC_DATA] [GEOGRAPH…" at bounding box center [620, 616] width 269 height 35
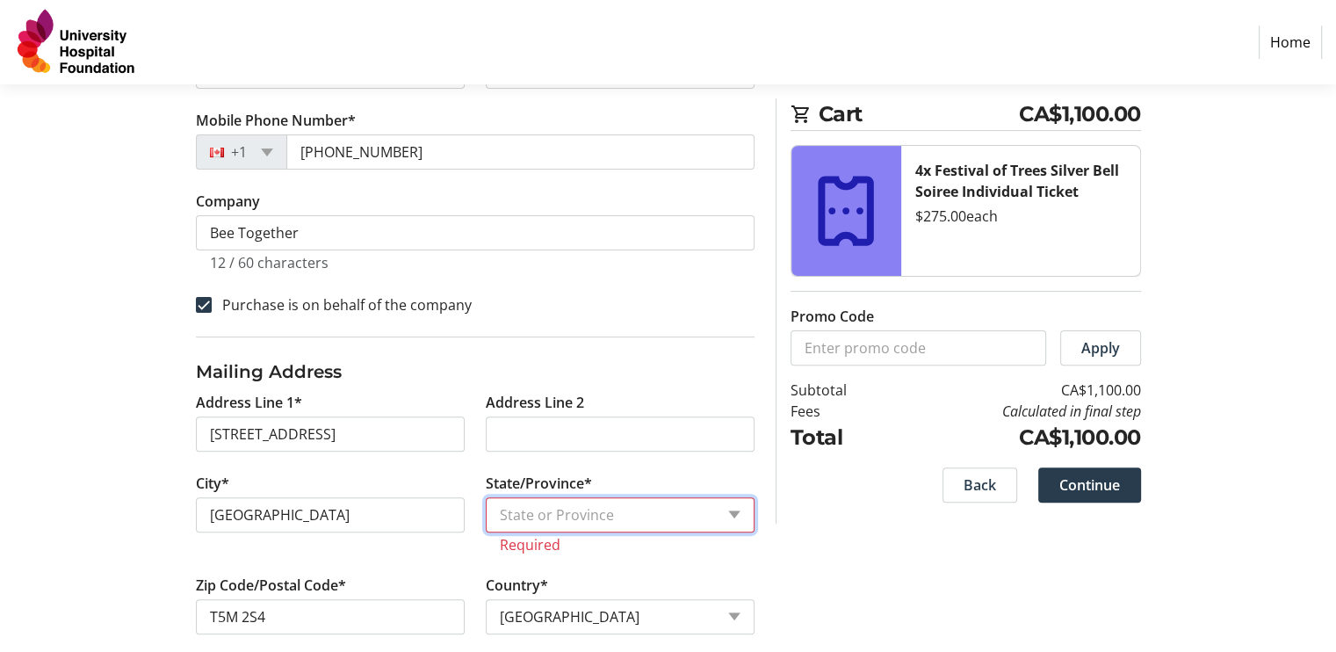
click at [540, 521] on select "State or Province State or Province [GEOGRAPHIC_DATA] [GEOGRAPHIC_DATA] [GEOGRA…" at bounding box center [620, 514] width 269 height 35
select select "AB"
click at [486, 497] on select "State or Province State or Province [GEOGRAPHIC_DATA] [GEOGRAPHIC_DATA] [GEOGRA…" at bounding box center [620, 514] width 269 height 35
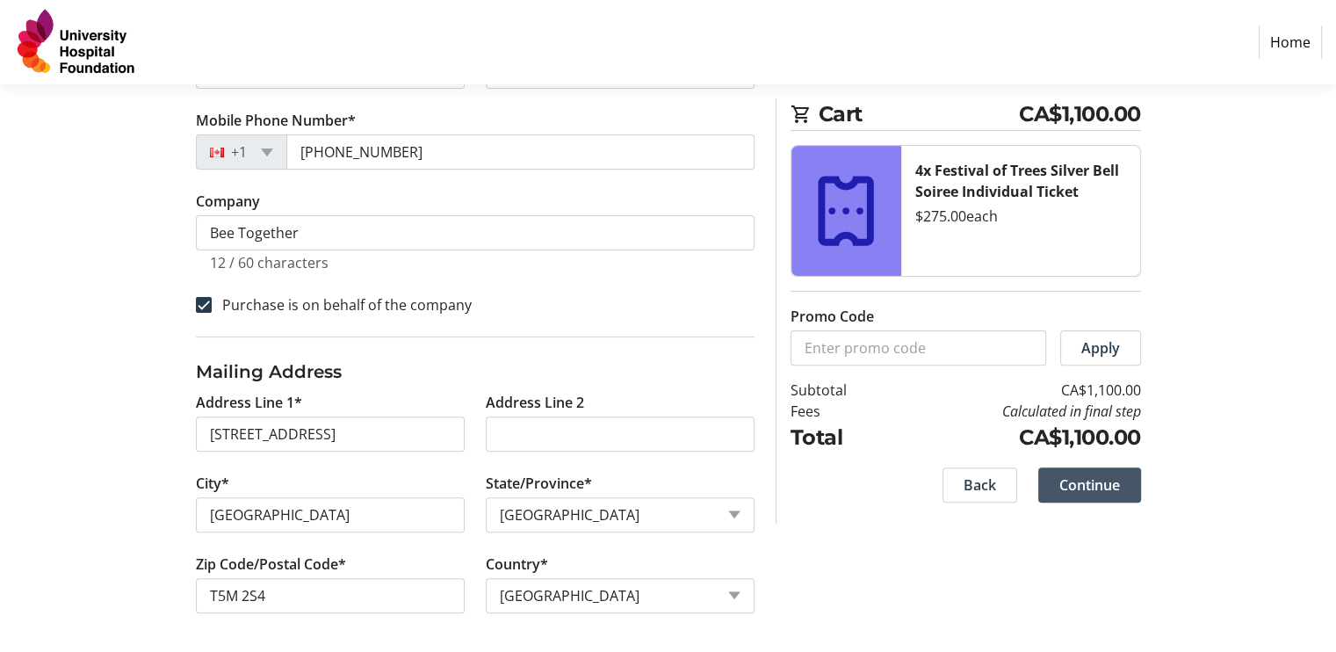
click at [1085, 484] on span "Continue" at bounding box center [1090, 484] width 61 height 21
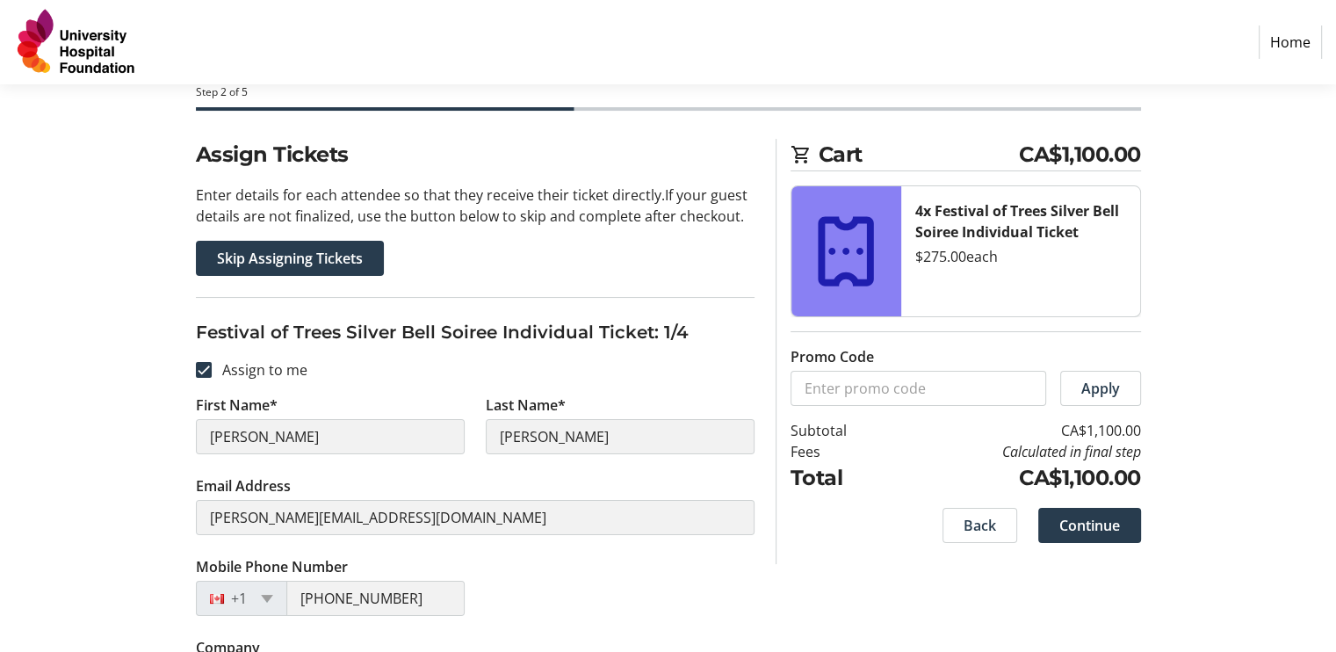
scroll to position [91, 0]
click at [341, 261] on span "Skip Assigning Tickets" at bounding box center [290, 258] width 146 height 21
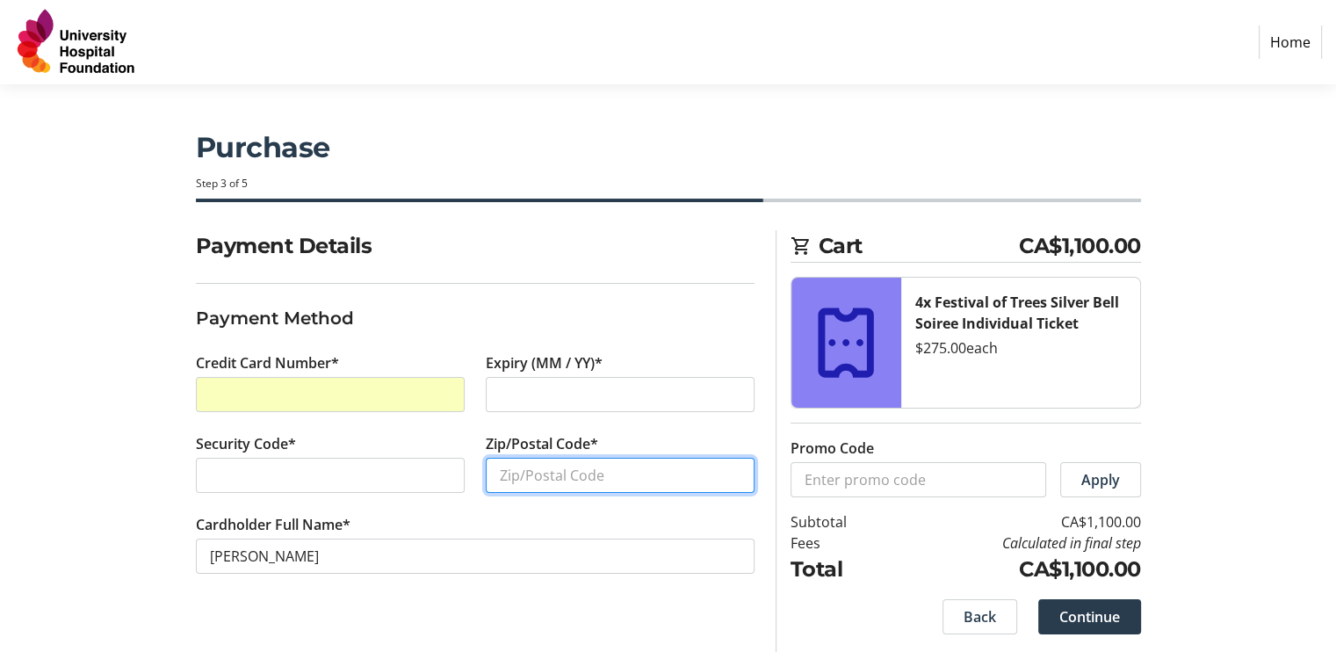
click at [567, 458] on input "Zip/Postal Code*" at bounding box center [620, 475] width 269 height 35
type input "T5M 2S4"
click at [141, 479] on div "Payment Details Payment Method Credit Card Number* Expiry (MM / YY)* Security C…" at bounding box center [669, 442] width 1160 height 425
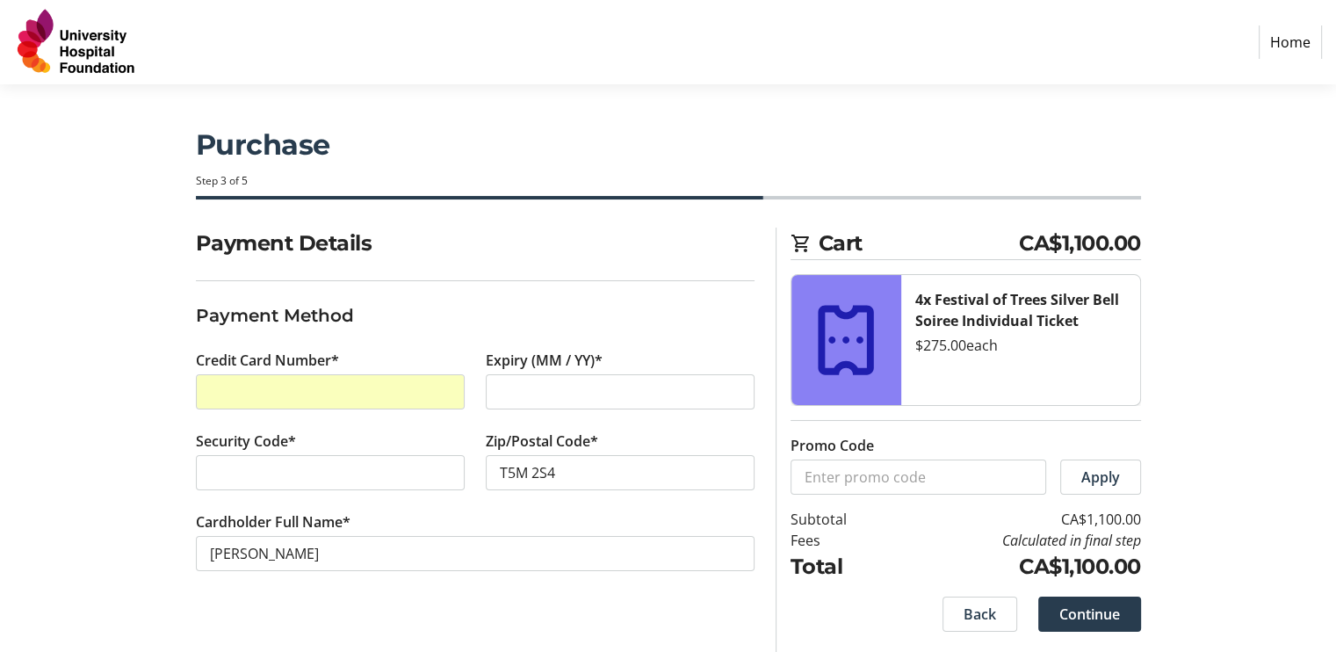
click at [421, 339] on fieldset "Payment Method" at bounding box center [475, 322] width 559 height 40
click at [1079, 604] on span "Continue" at bounding box center [1090, 614] width 61 height 21
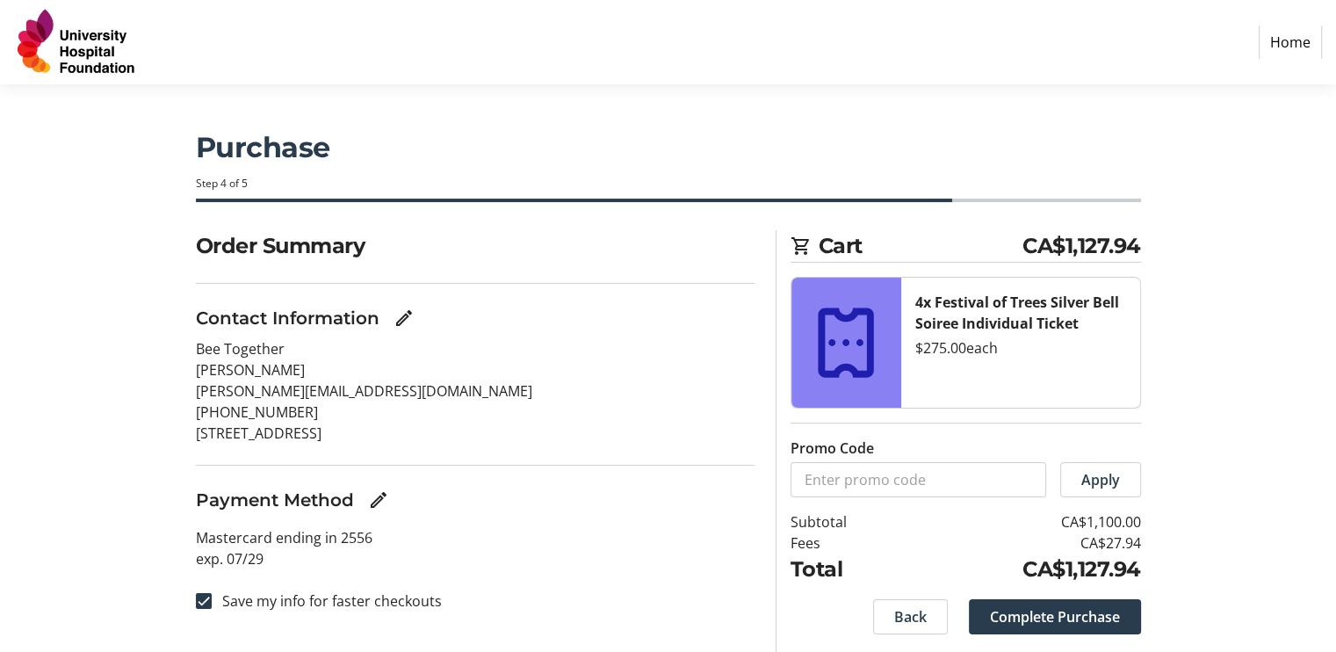
scroll to position [48, 0]
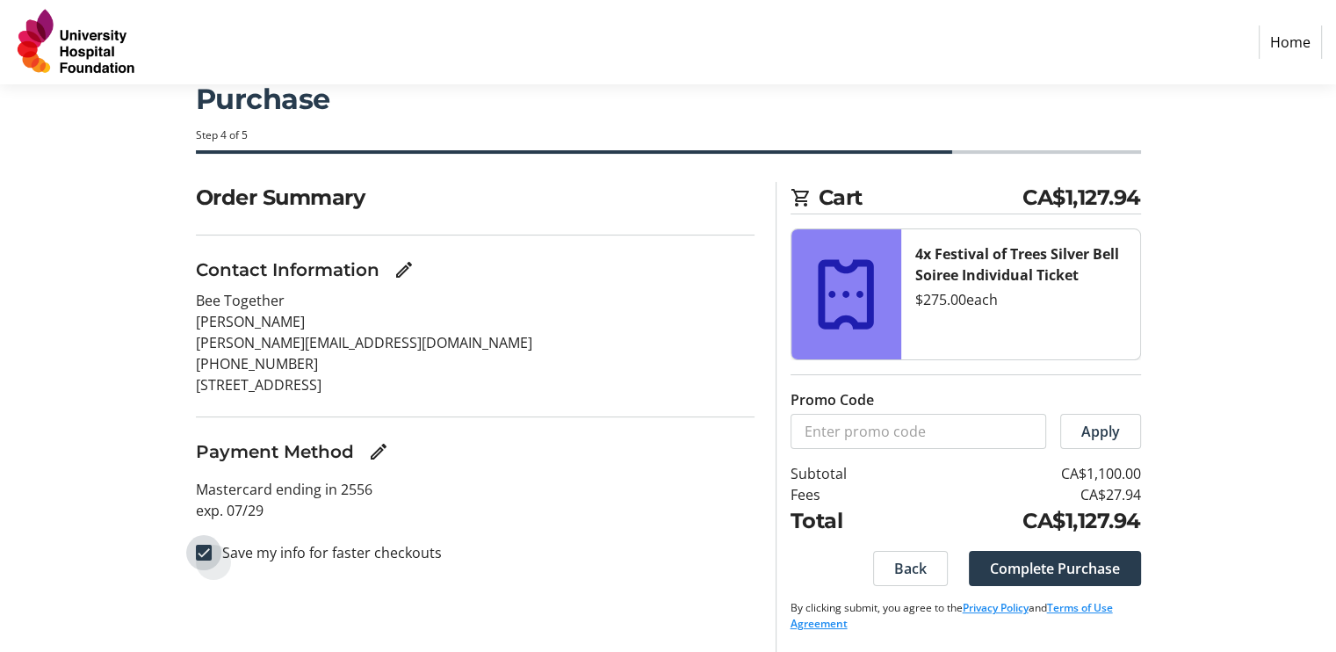
click at [203, 554] on input "Save my info for faster checkouts" at bounding box center [204, 553] width 16 height 16
checkbox input "false"
click at [1081, 565] on span "Complete Purchase" at bounding box center [1055, 568] width 130 height 21
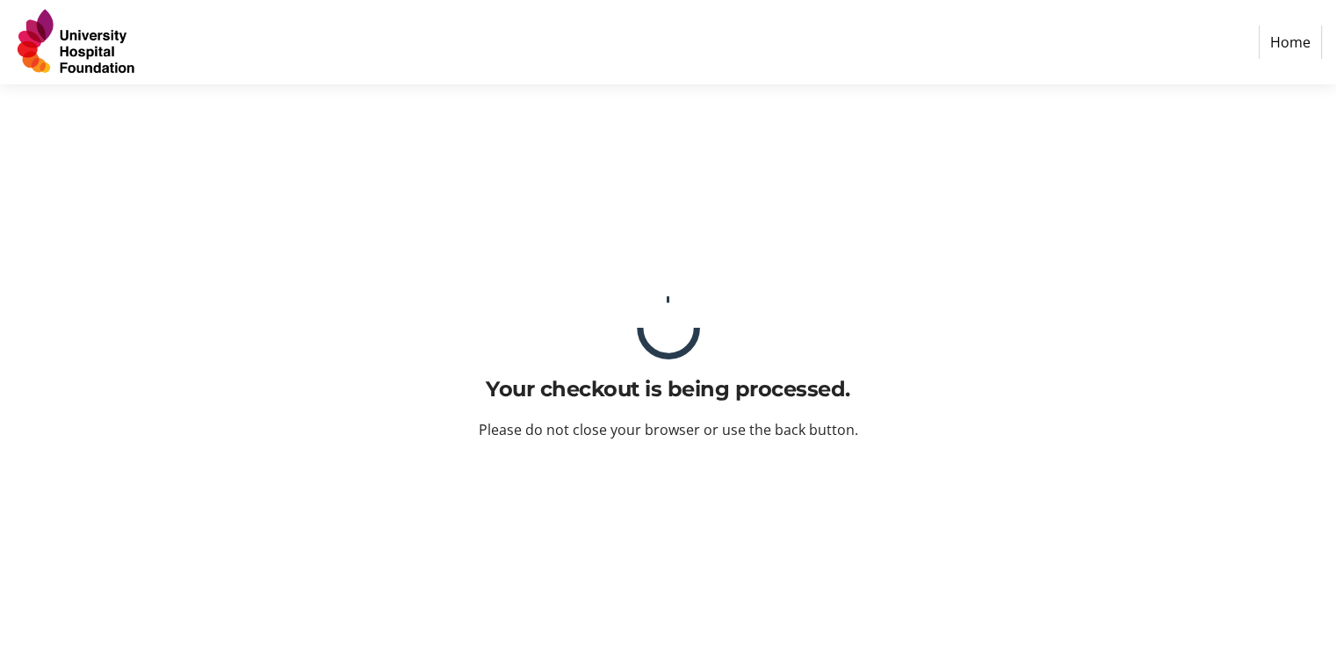
scroll to position [0, 0]
